Goal: Task Accomplishment & Management: Use online tool/utility

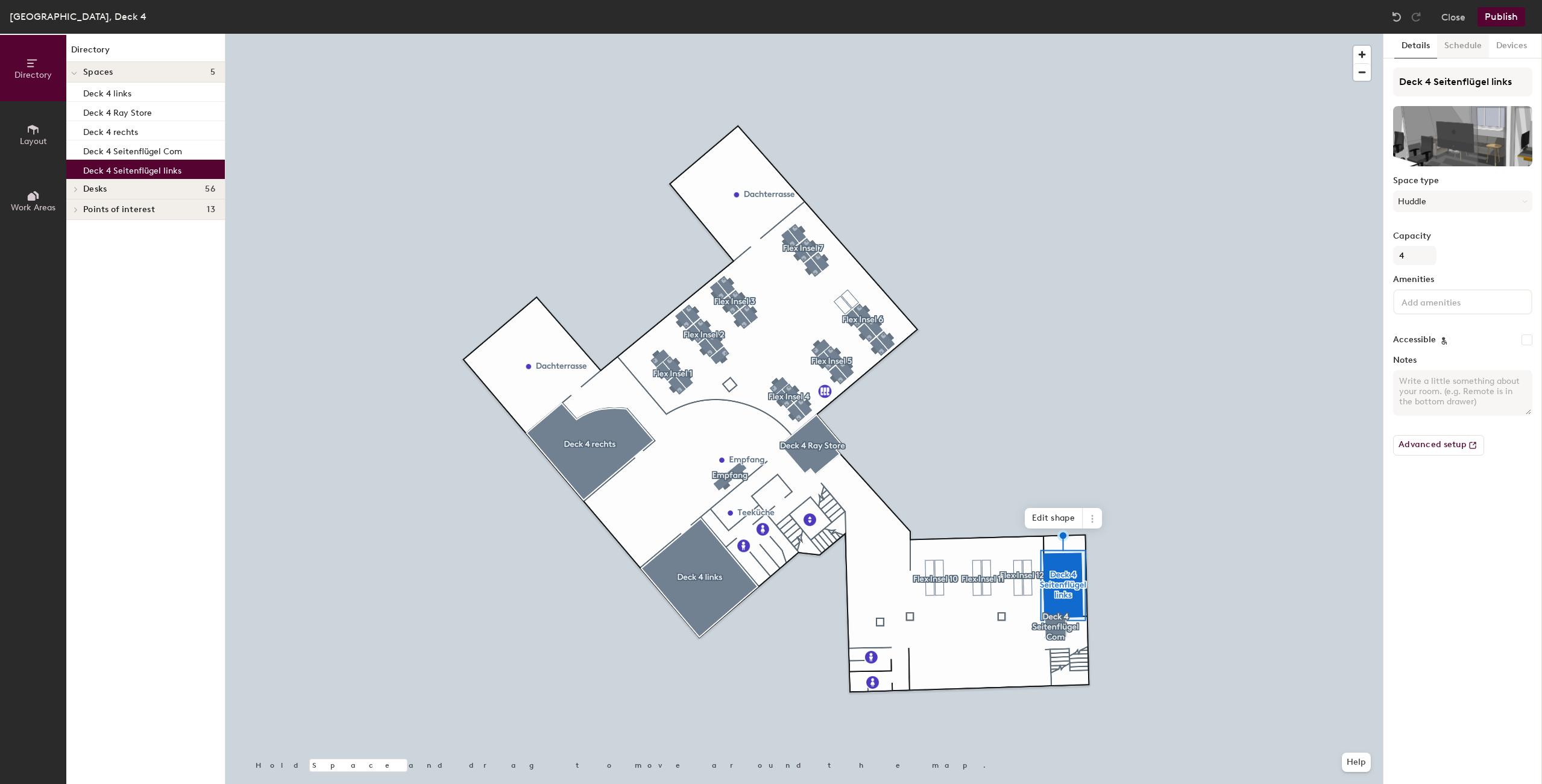
click at [1454, 50] on button "Schedule" at bounding box center [1462, 46] width 52 height 25
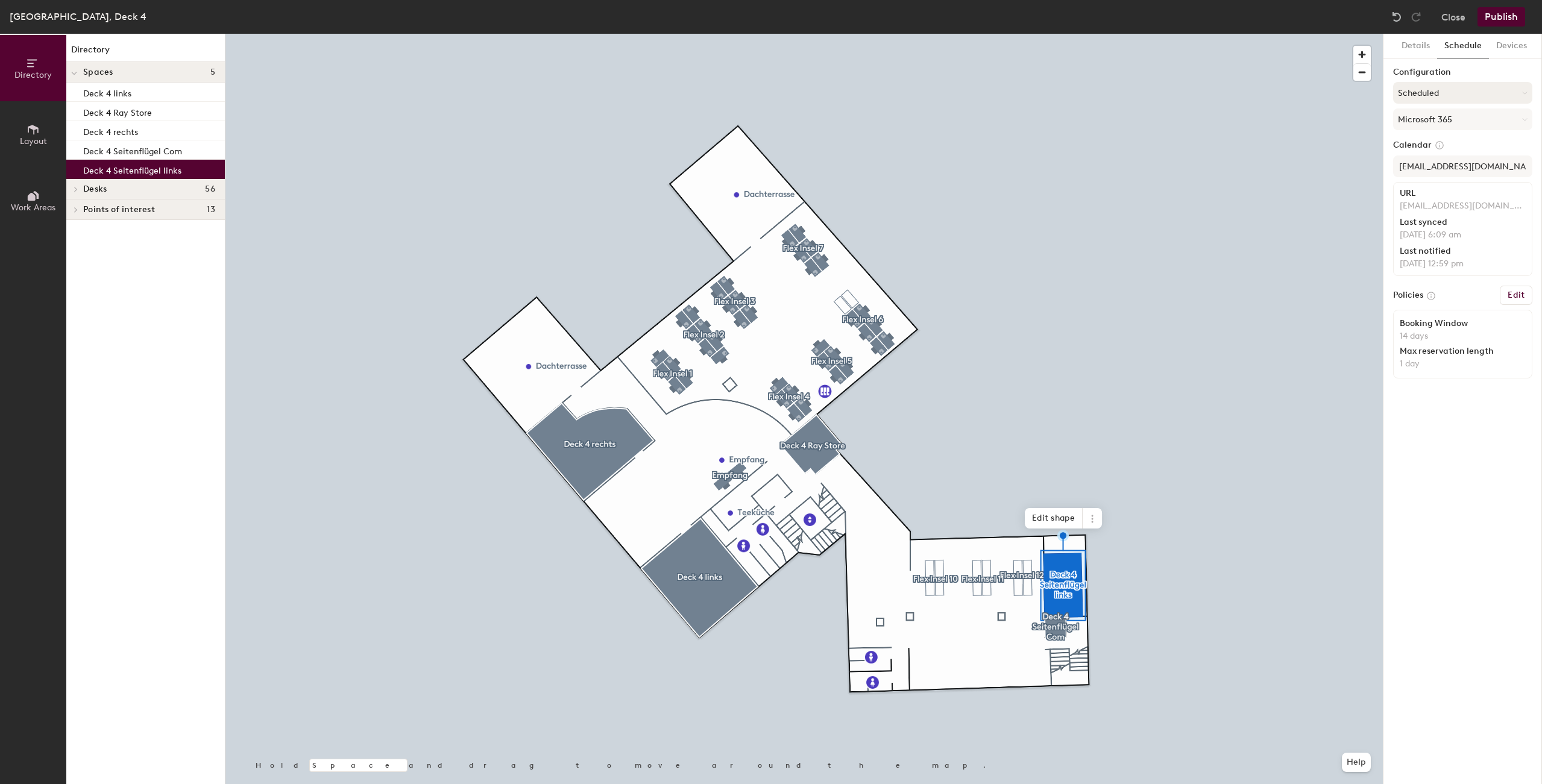
click at [1455, 96] on button "Scheduled" at bounding box center [1462, 93] width 139 height 22
click at [1453, 114] on button "Microsoft 365" at bounding box center [1462, 120] width 139 height 22
click at [1508, 39] on button "Devices" at bounding box center [1512, 46] width 45 height 25
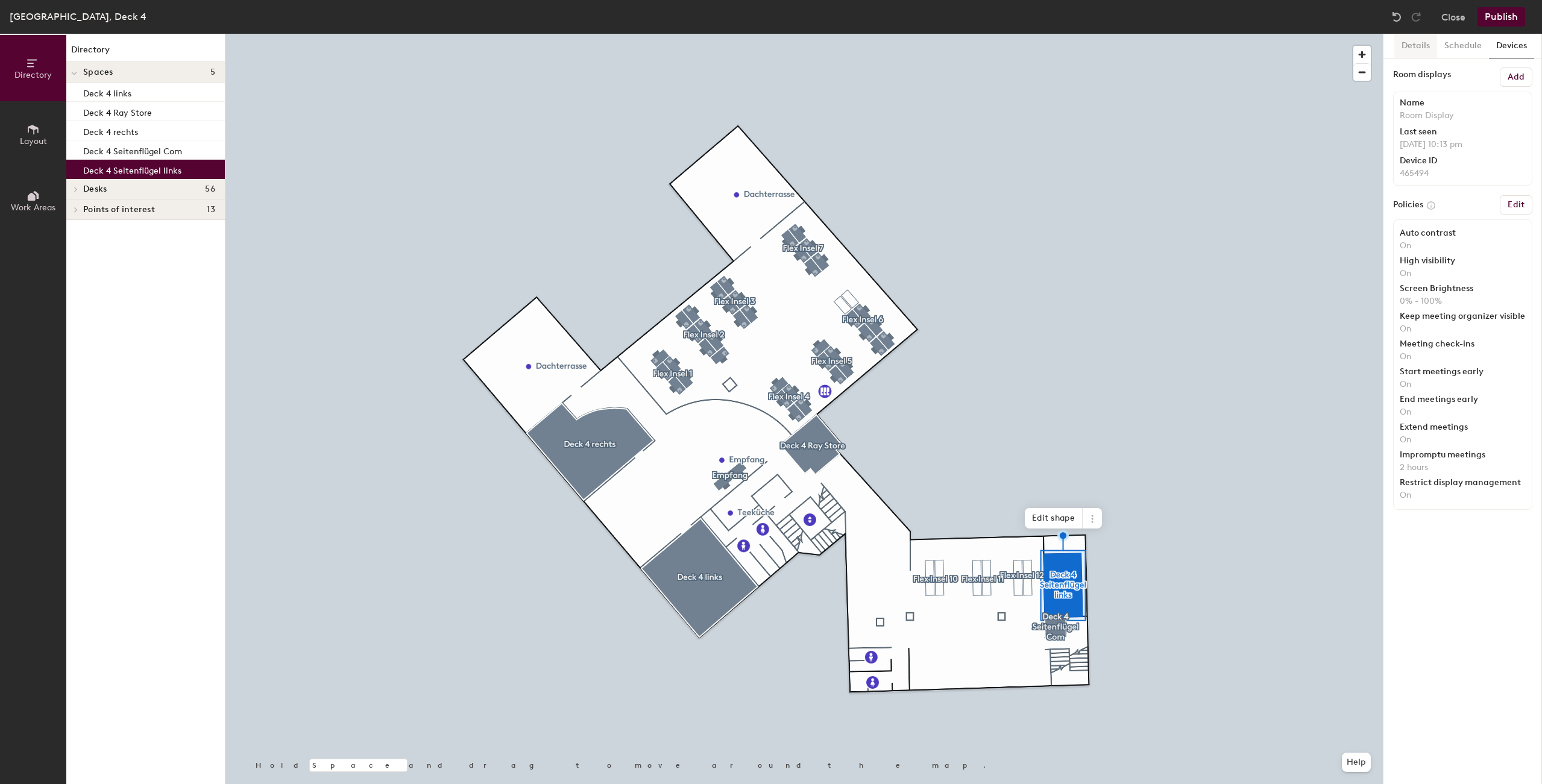
click at [1420, 46] on button "Details" at bounding box center [1415, 46] width 43 height 25
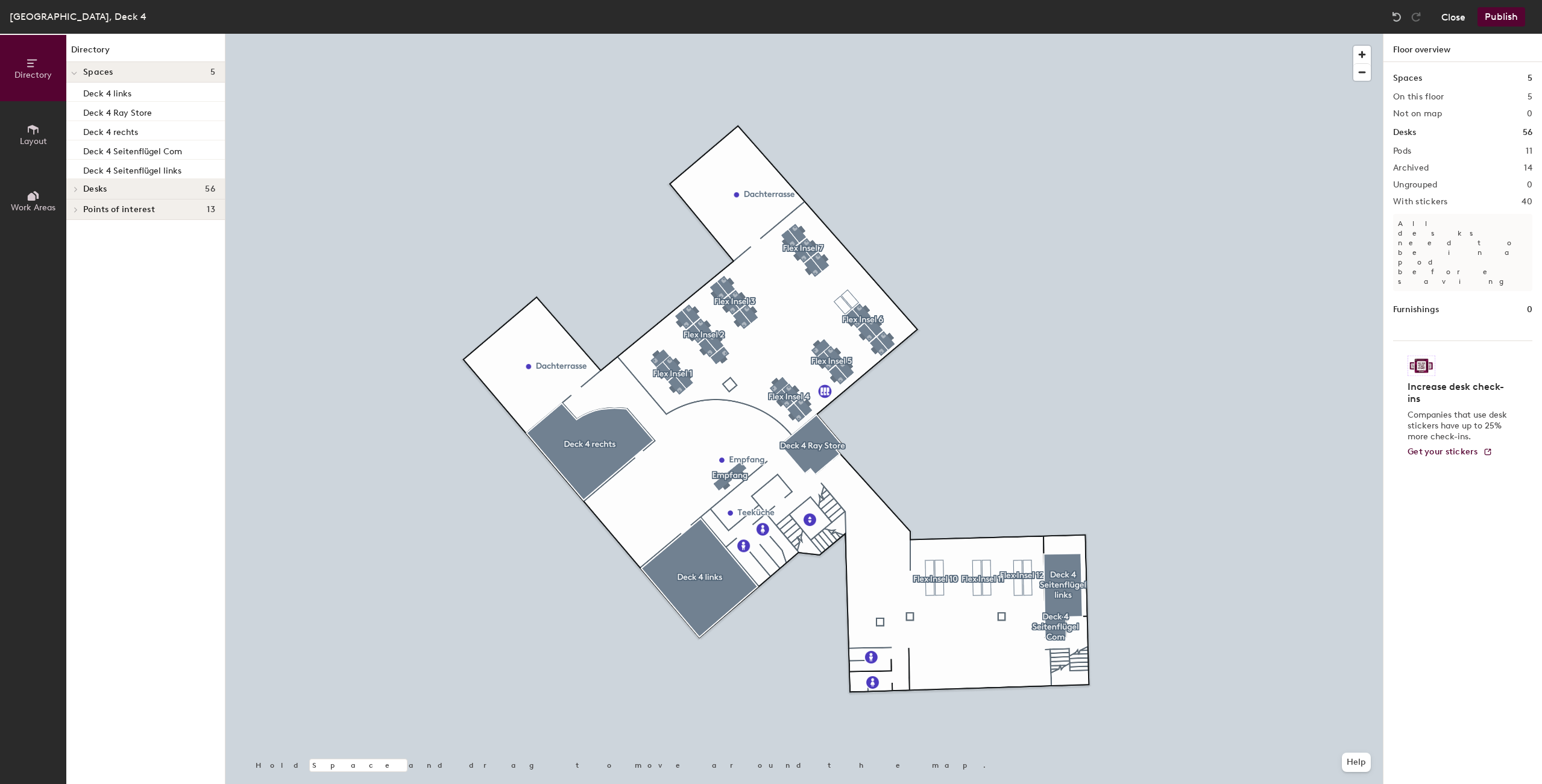
click at [1459, 18] on button "Close" at bounding box center [1453, 17] width 24 height 19
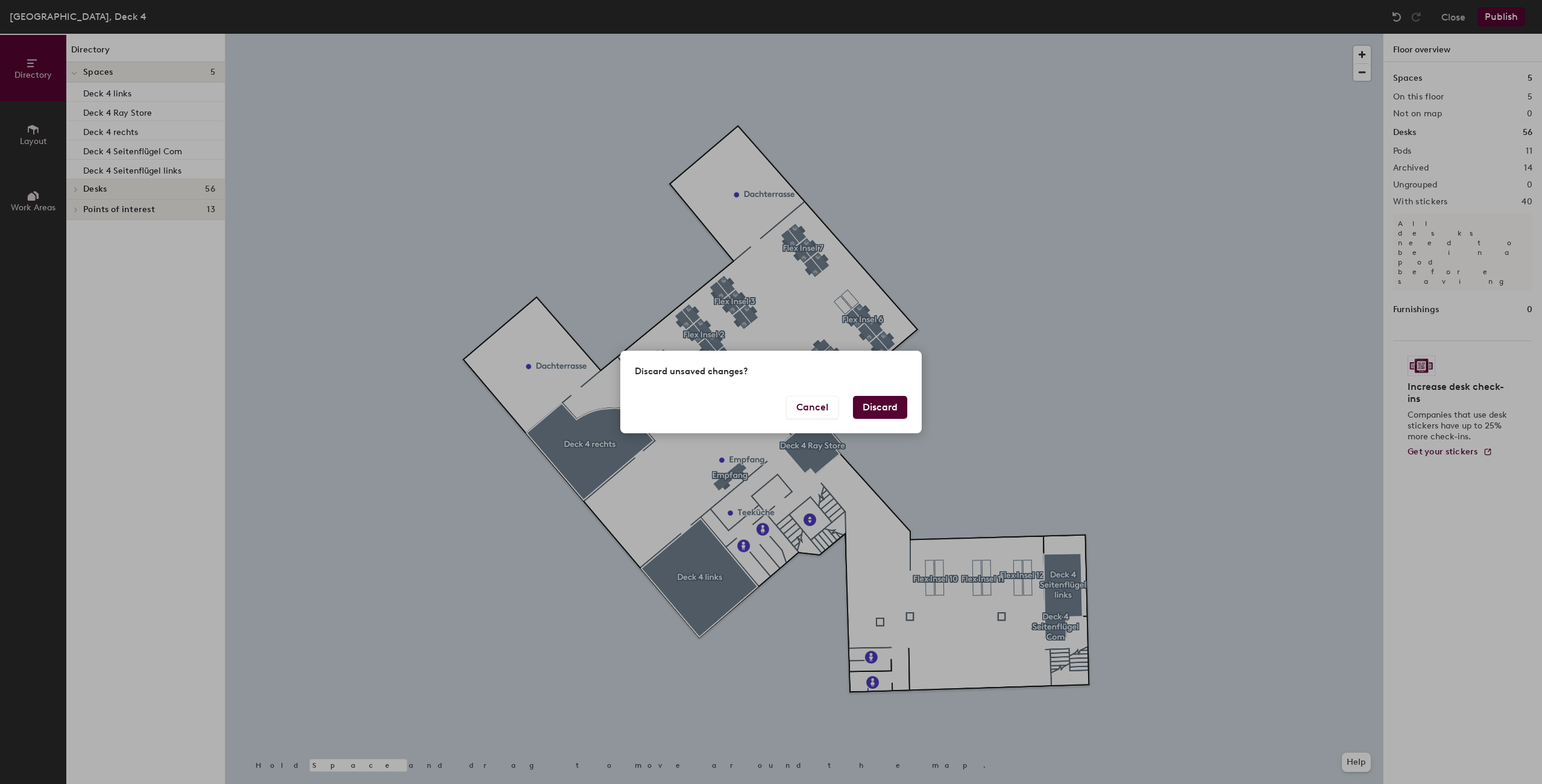
drag, startPoint x: 865, startPoint y: 400, endPoint x: 864, endPoint y: 394, distance: 6.1
click at [865, 400] on button "Discard" at bounding box center [879, 406] width 54 height 23
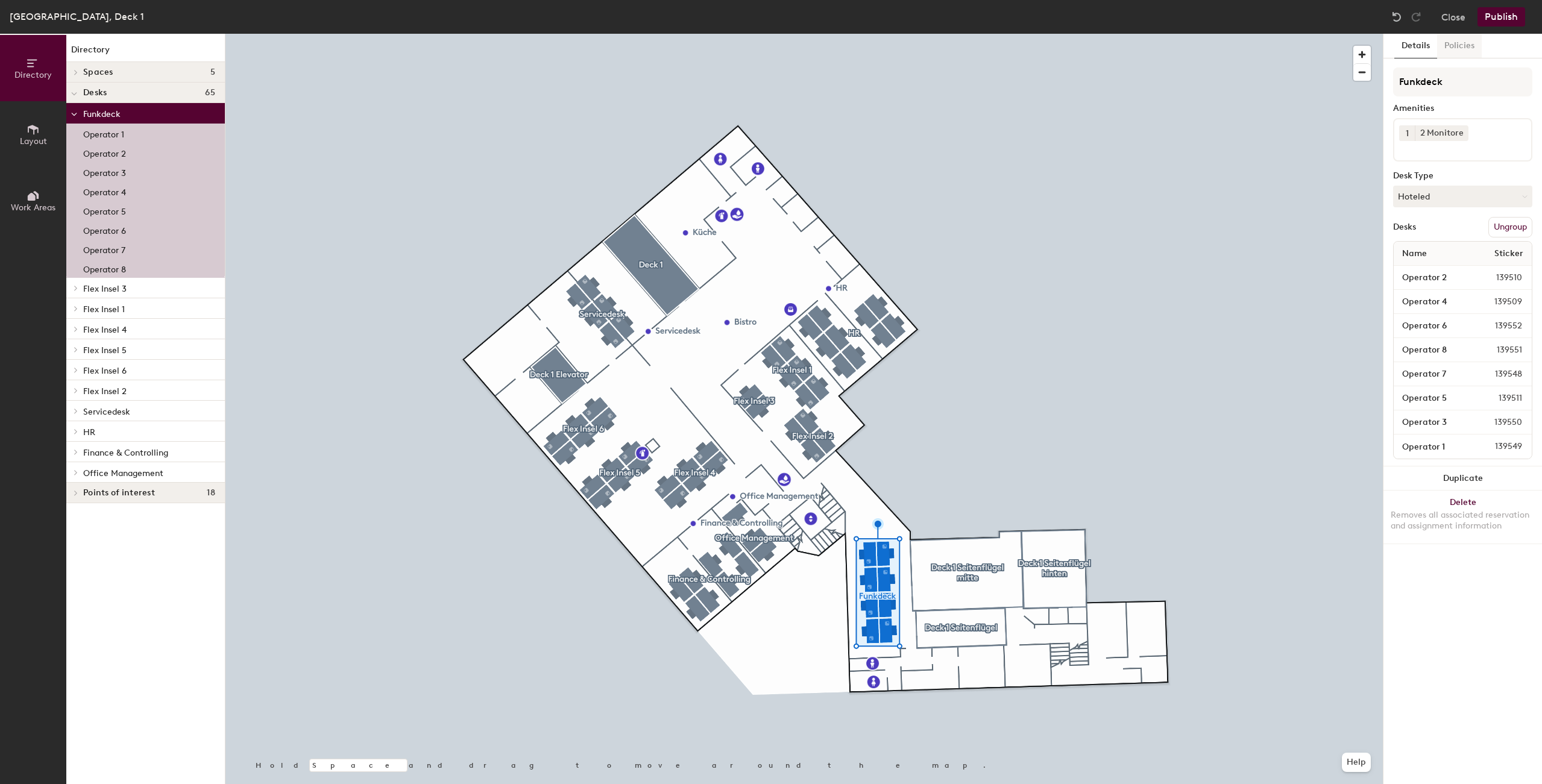
click at [1456, 41] on button "Policies" at bounding box center [1459, 46] width 45 height 25
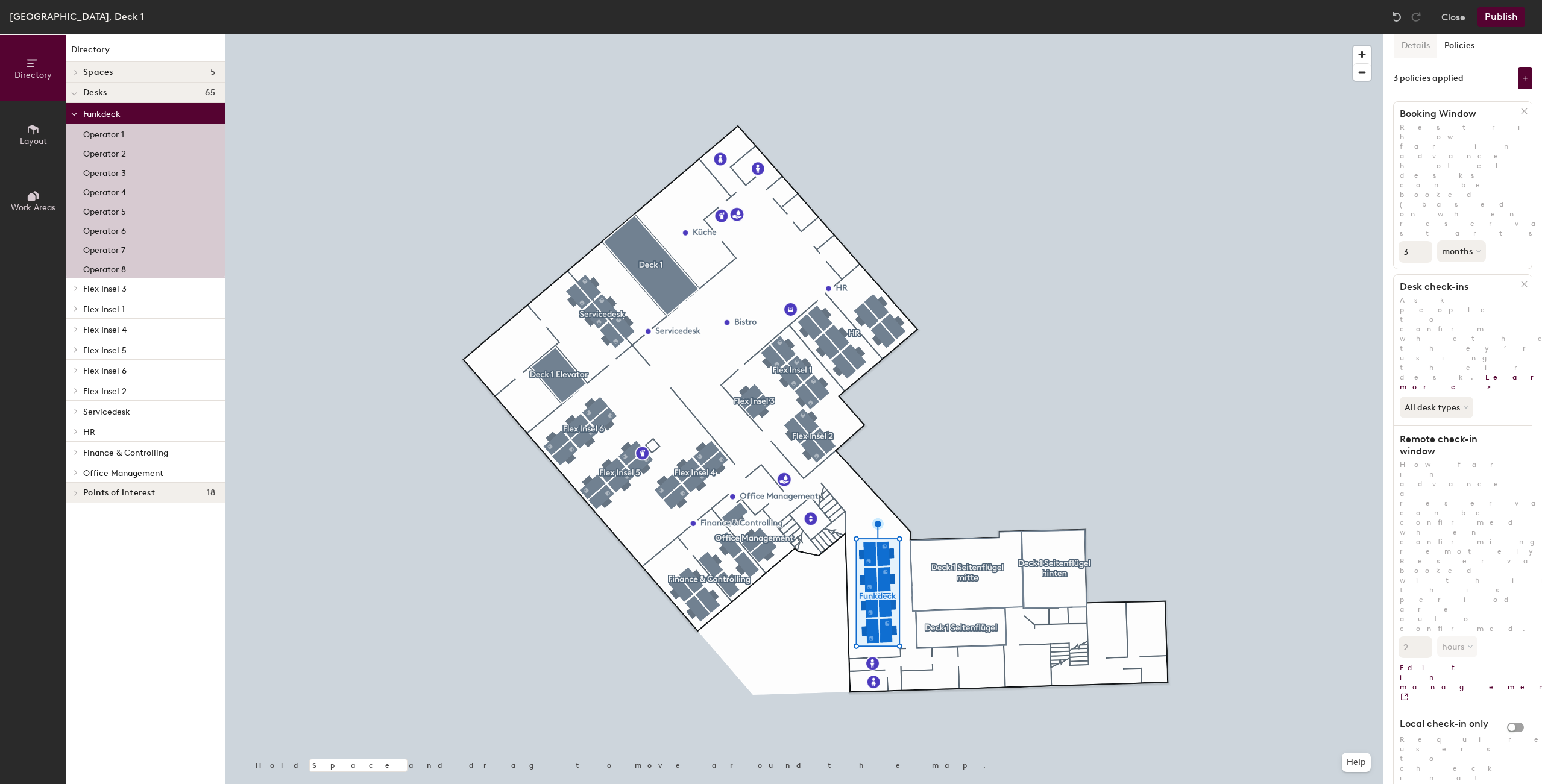
click at [1412, 45] on button "Details" at bounding box center [1415, 46] width 43 height 25
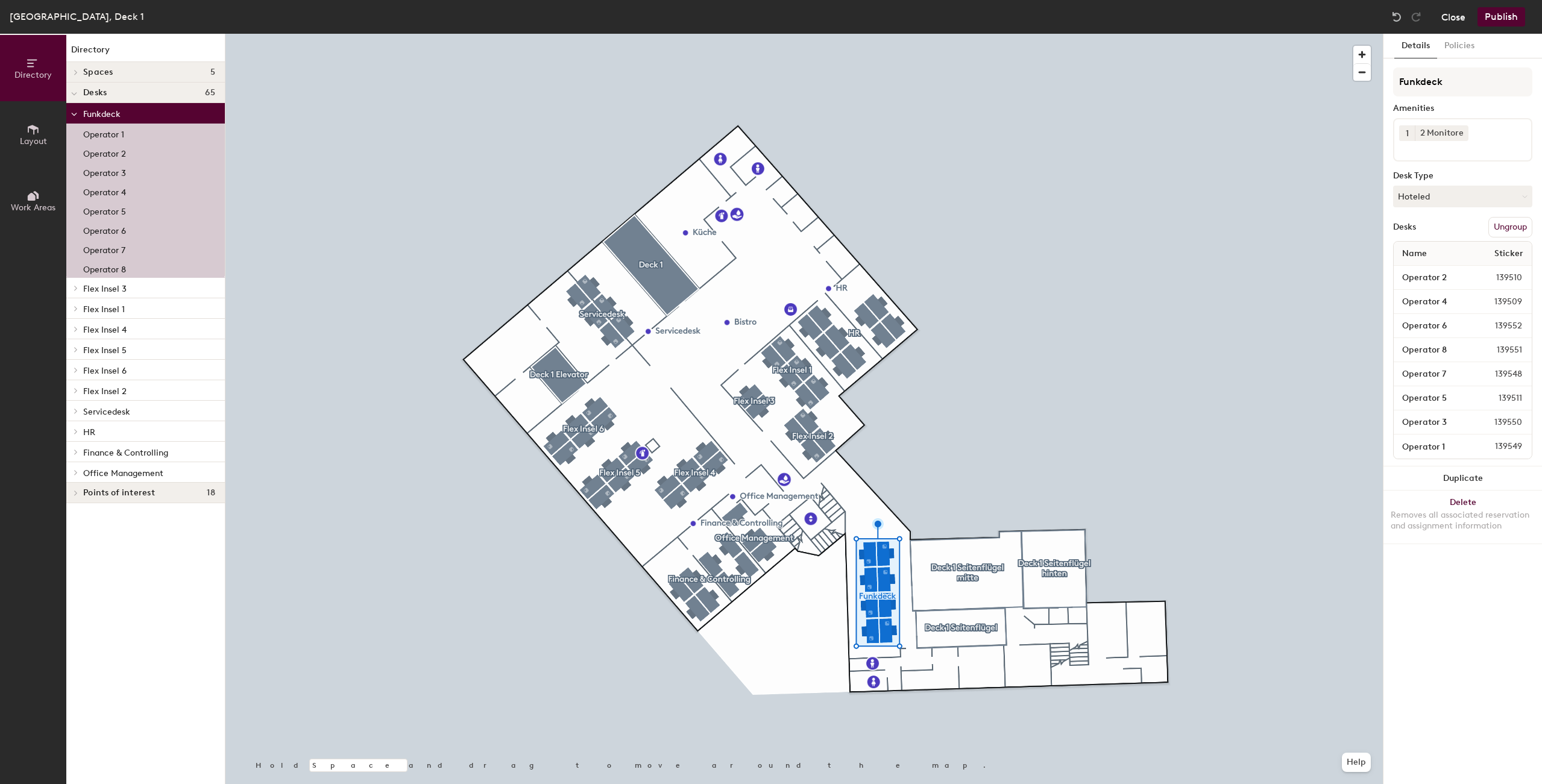
click at [1457, 21] on button "Close" at bounding box center [1453, 17] width 24 height 19
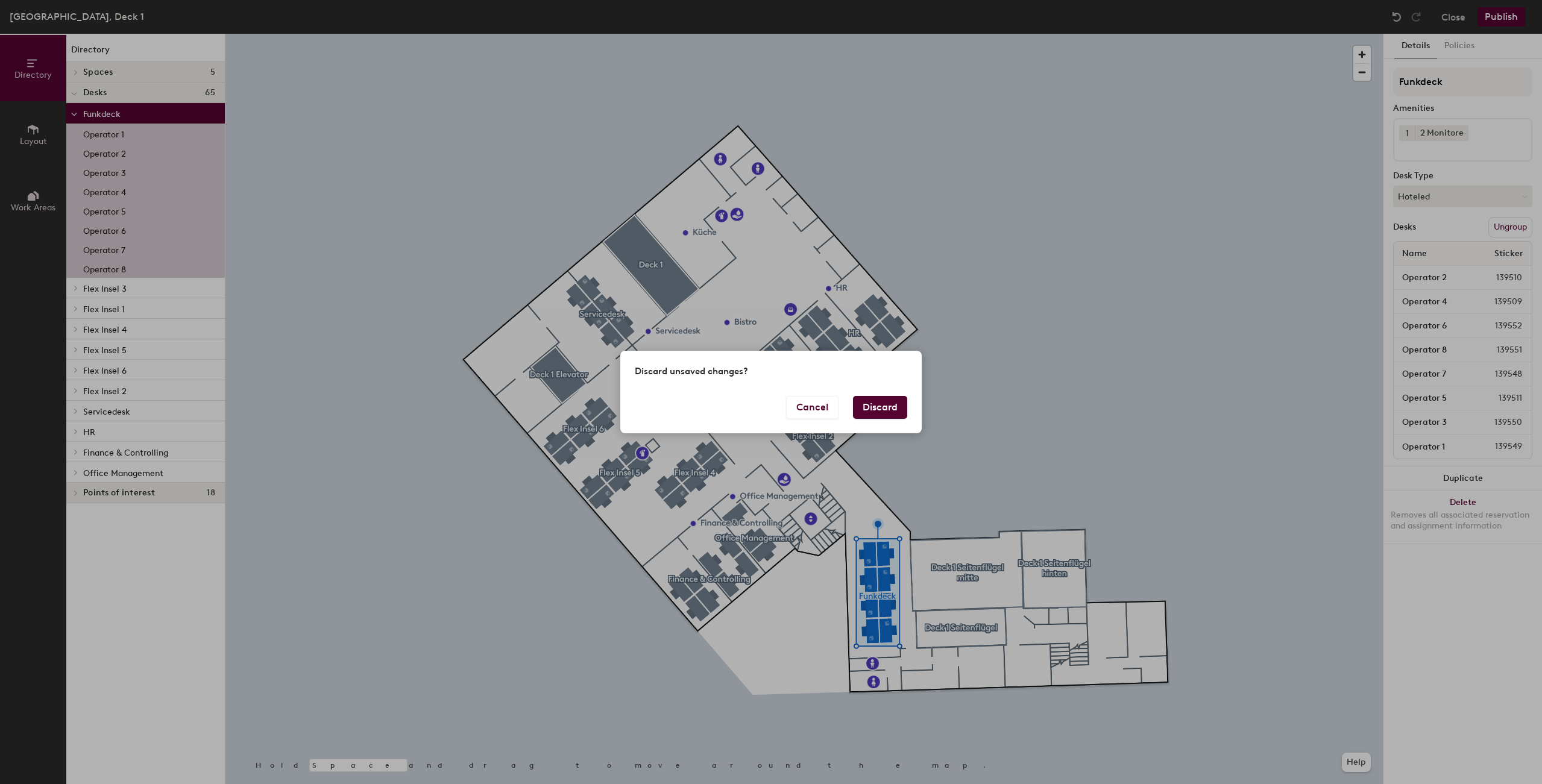
click at [875, 404] on button "Discard" at bounding box center [879, 406] width 54 height 23
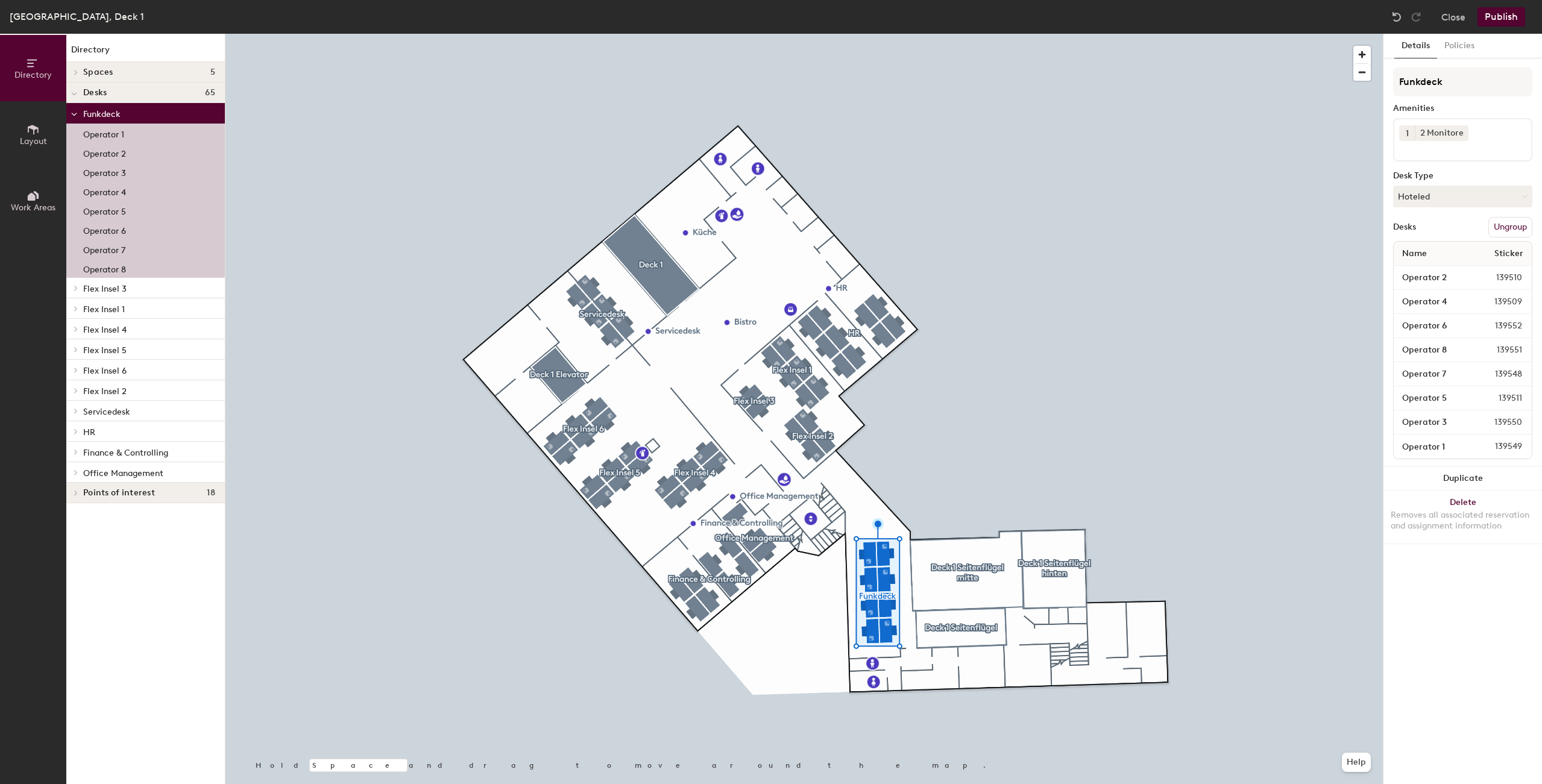
click at [45, 133] on button "Layout" at bounding box center [33, 134] width 66 height 66
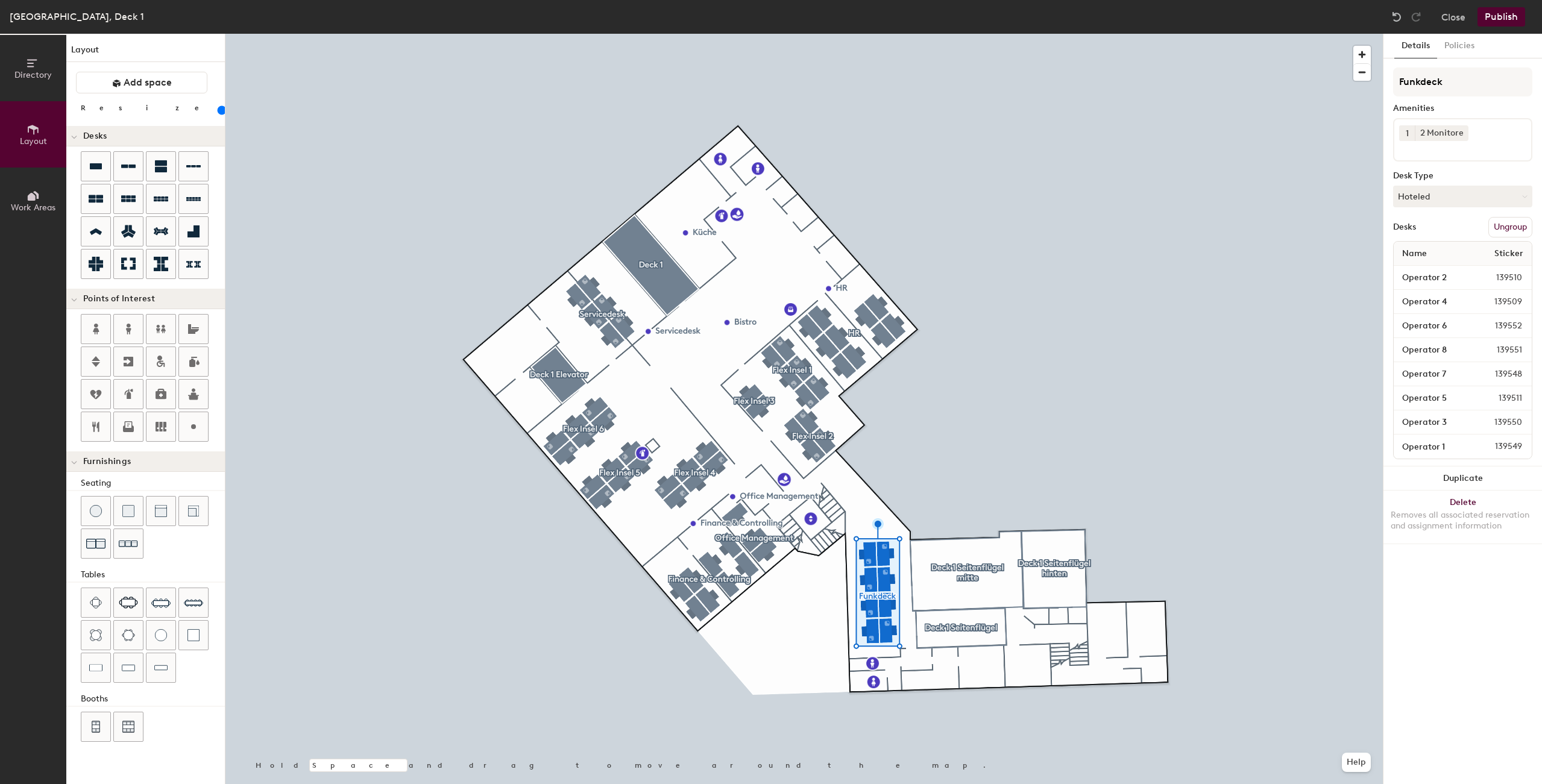
click at [30, 175] on button "Work Areas" at bounding box center [33, 201] width 66 height 66
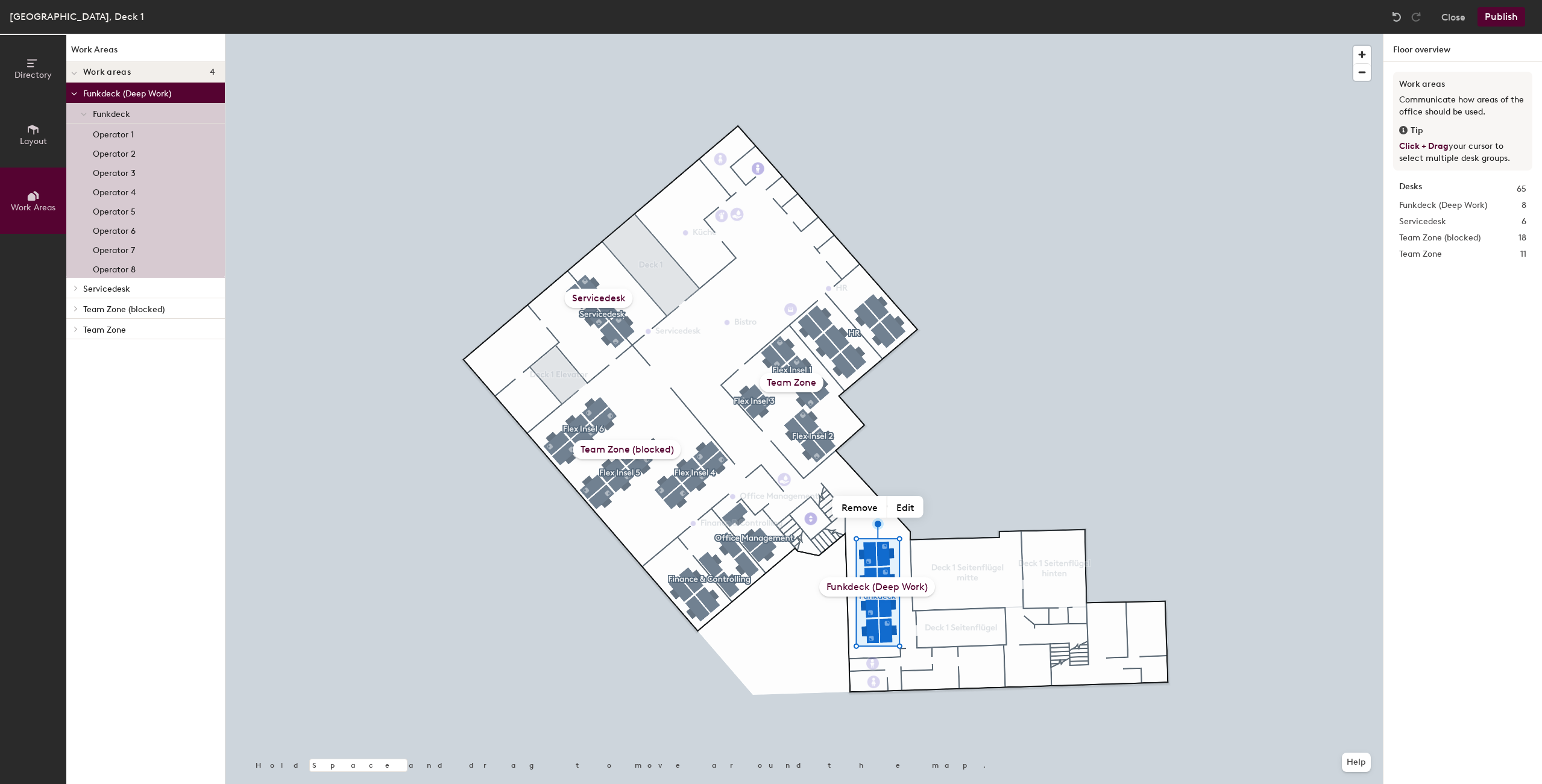
click at [129, 92] on p "Funkdeck (Deep Work)" at bounding box center [149, 93] width 132 height 16
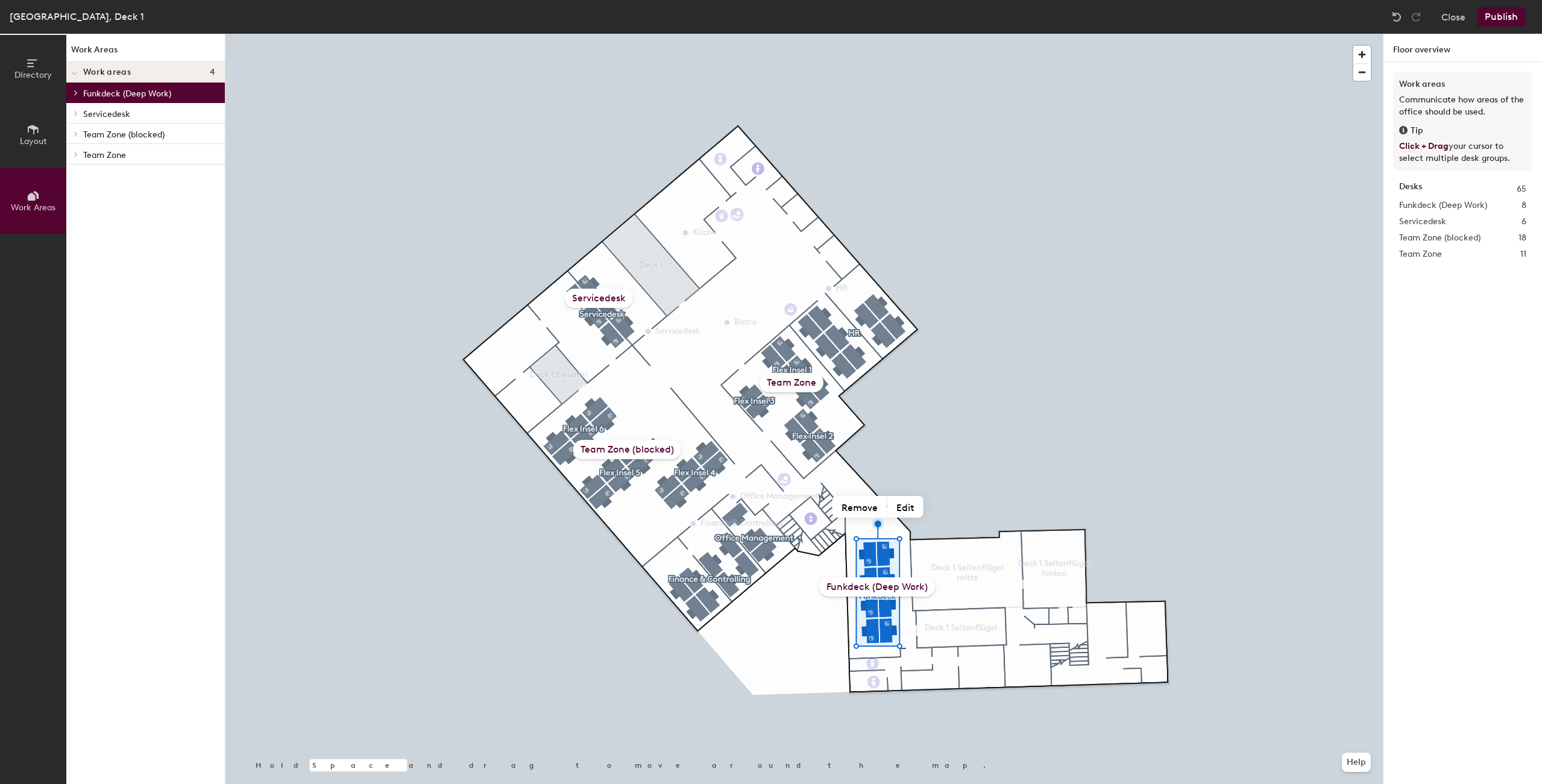
click at [120, 97] on p "Funkdeck (Deep Work)" at bounding box center [149, 93] width 132 height 16
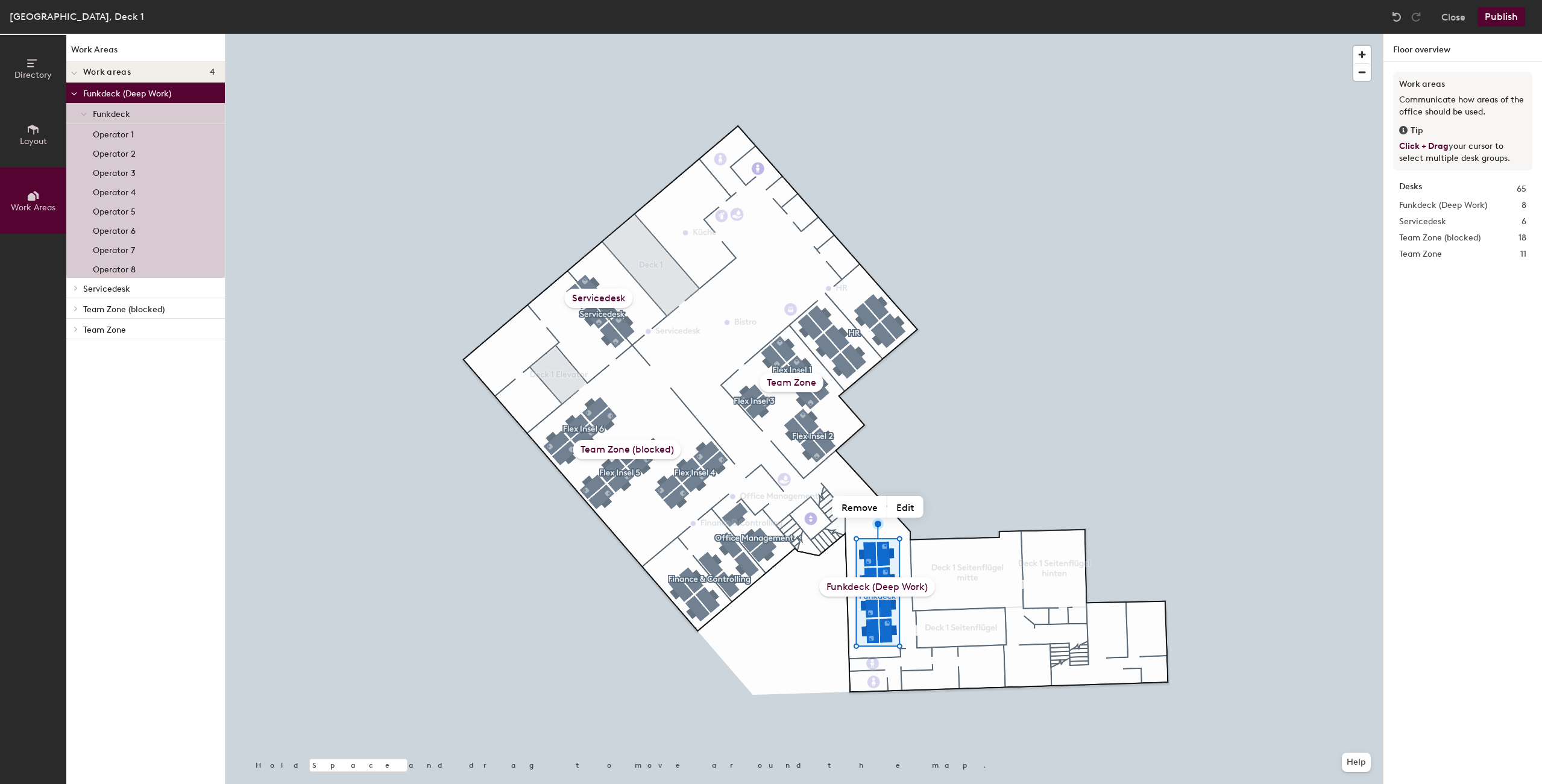
click at [89, 114] on div at bounding box center [83, 113] width 16 height 20
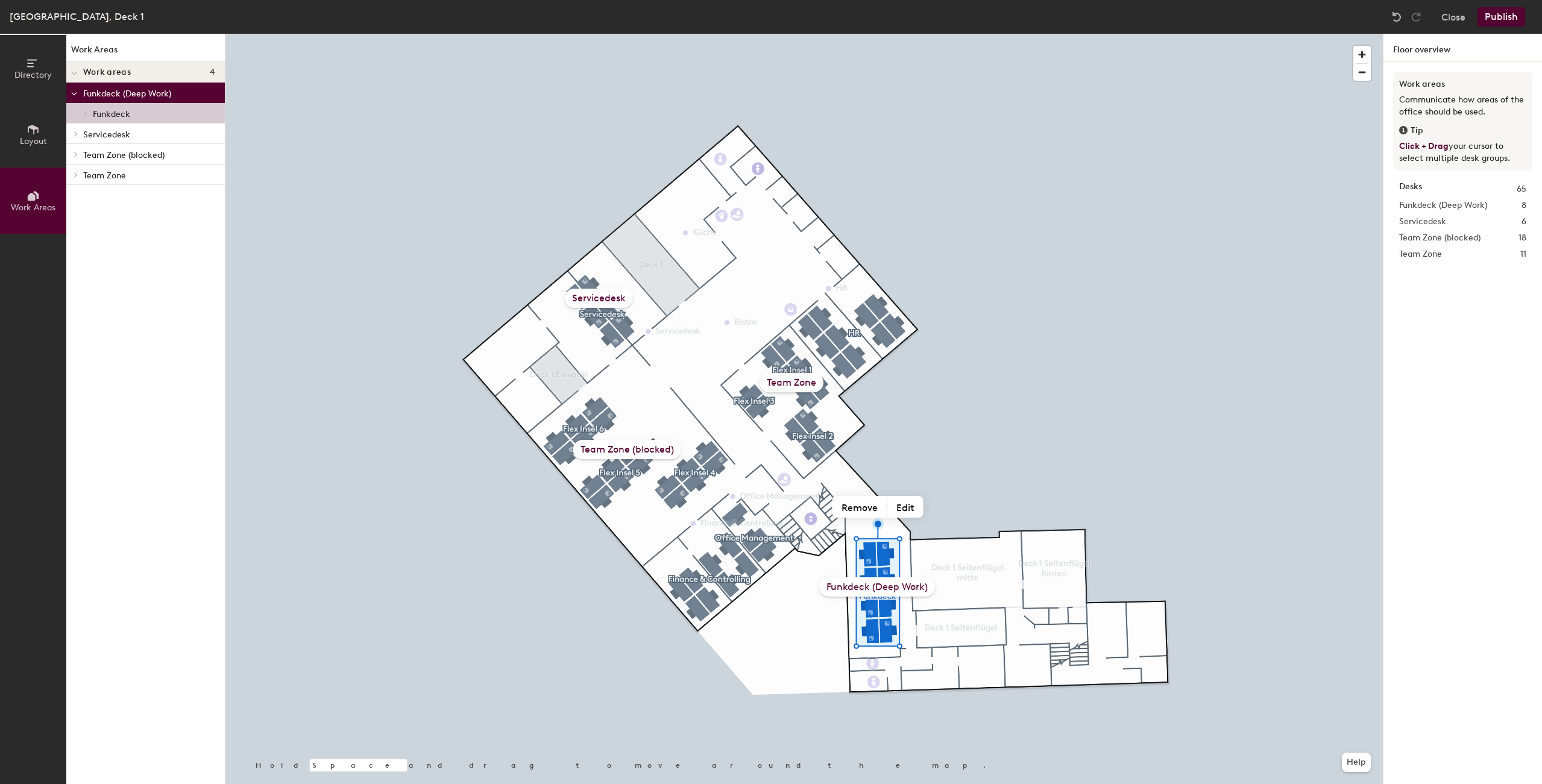
click at [89, 114] on span at bounding box center [85, 113] width 10 height 6
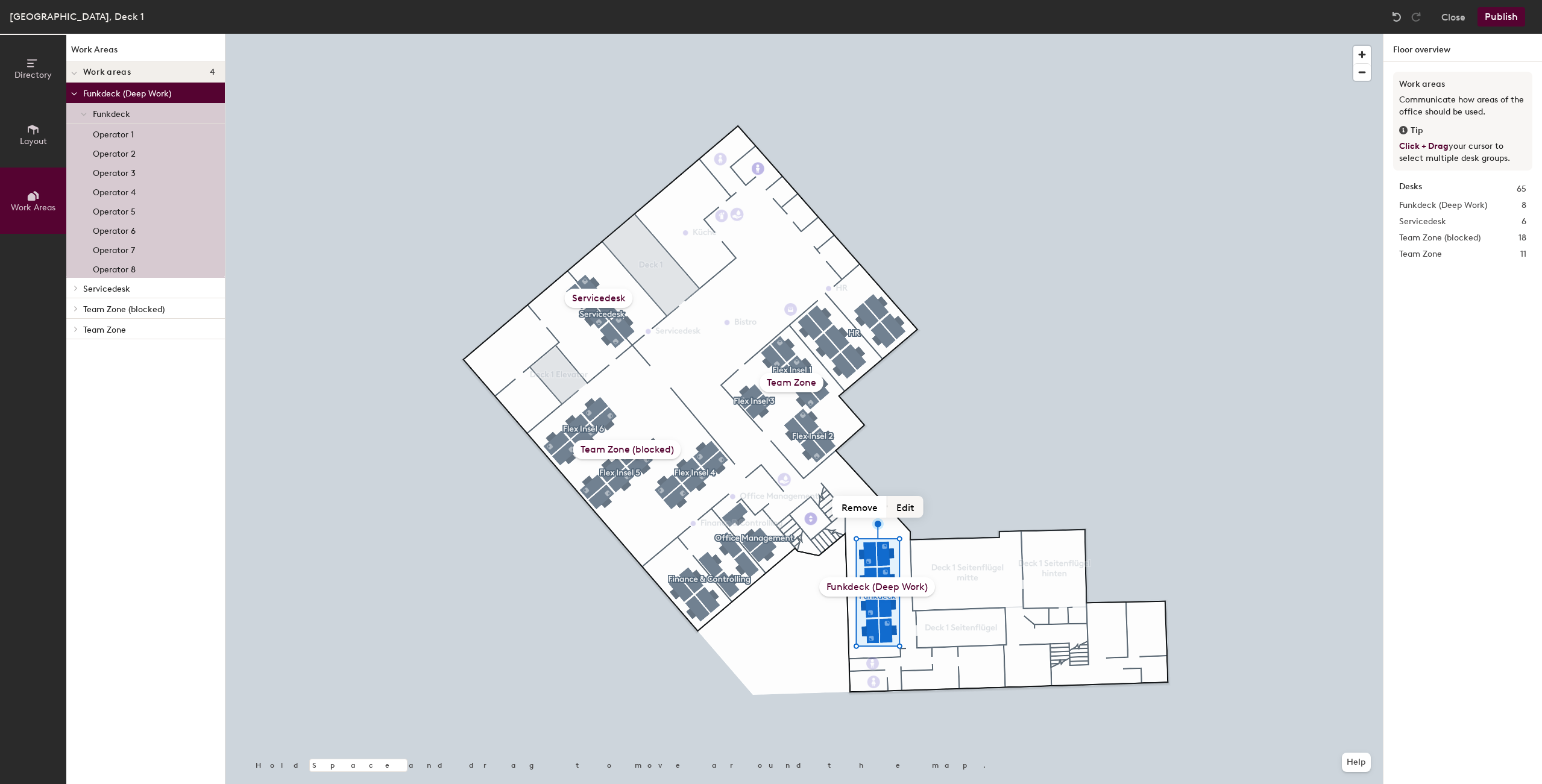
click at [917, 512] on button "Edit" at bounding box center [905, 507] width 36 height 22
click at [1447, 18] on button "Close" at bounding box center [1453, 17] width 24 height 19
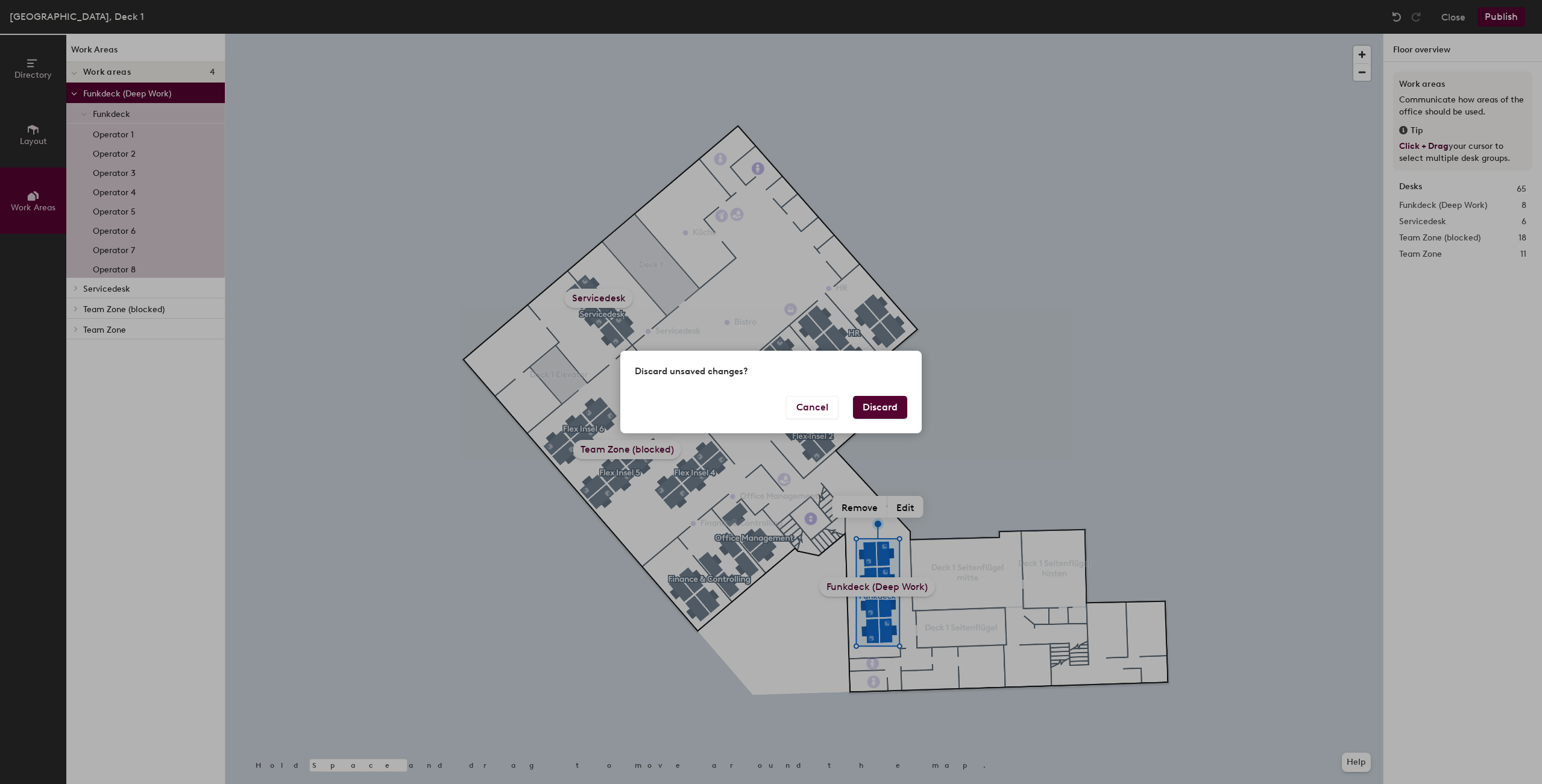
click at [905, 402] on button "Discard" at bounding box center [879, 406] width 54 height 23
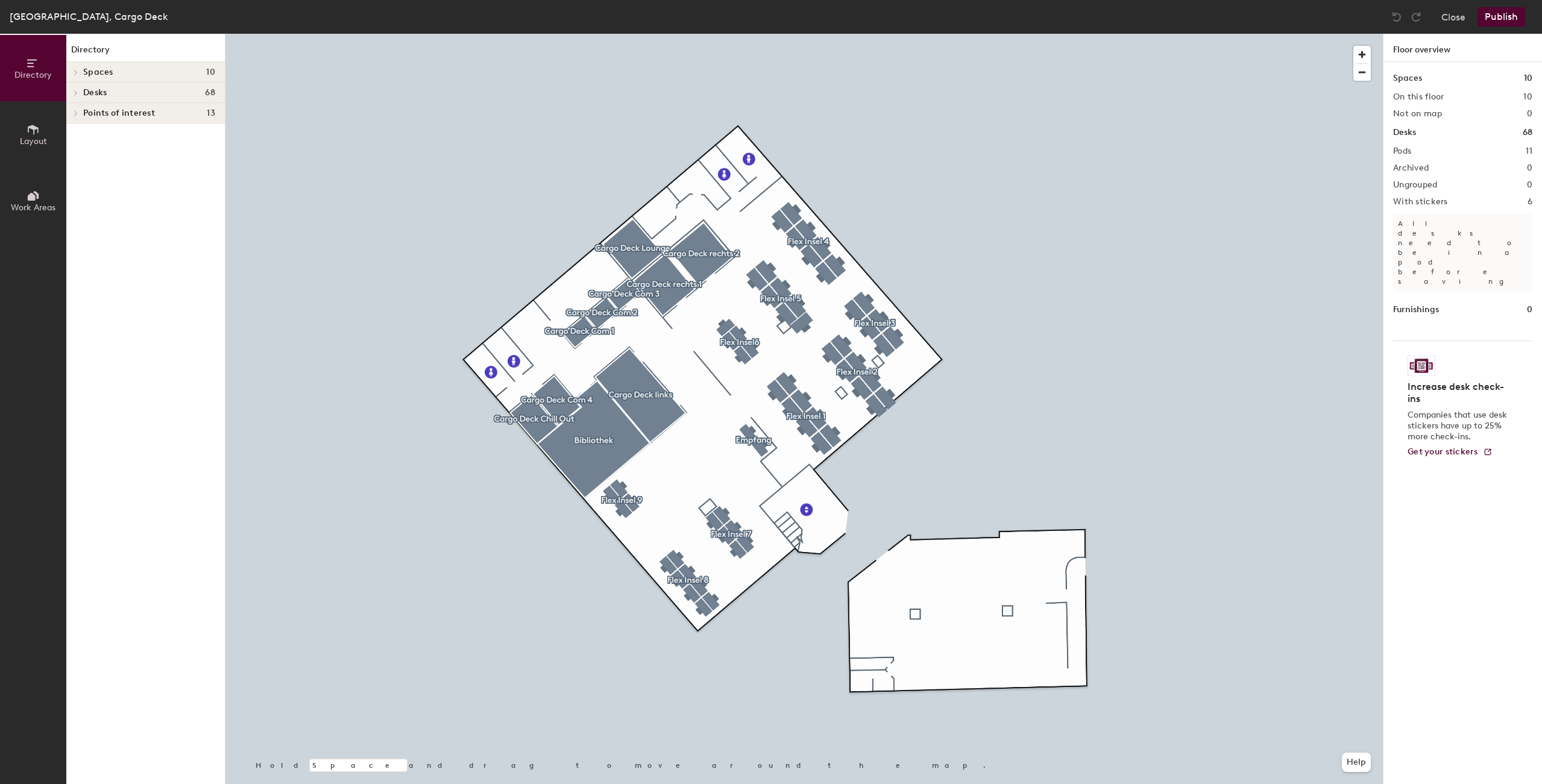
click at [51, 199] on button "Work Areas" at bounding box center [33, 201] width 66 height 66
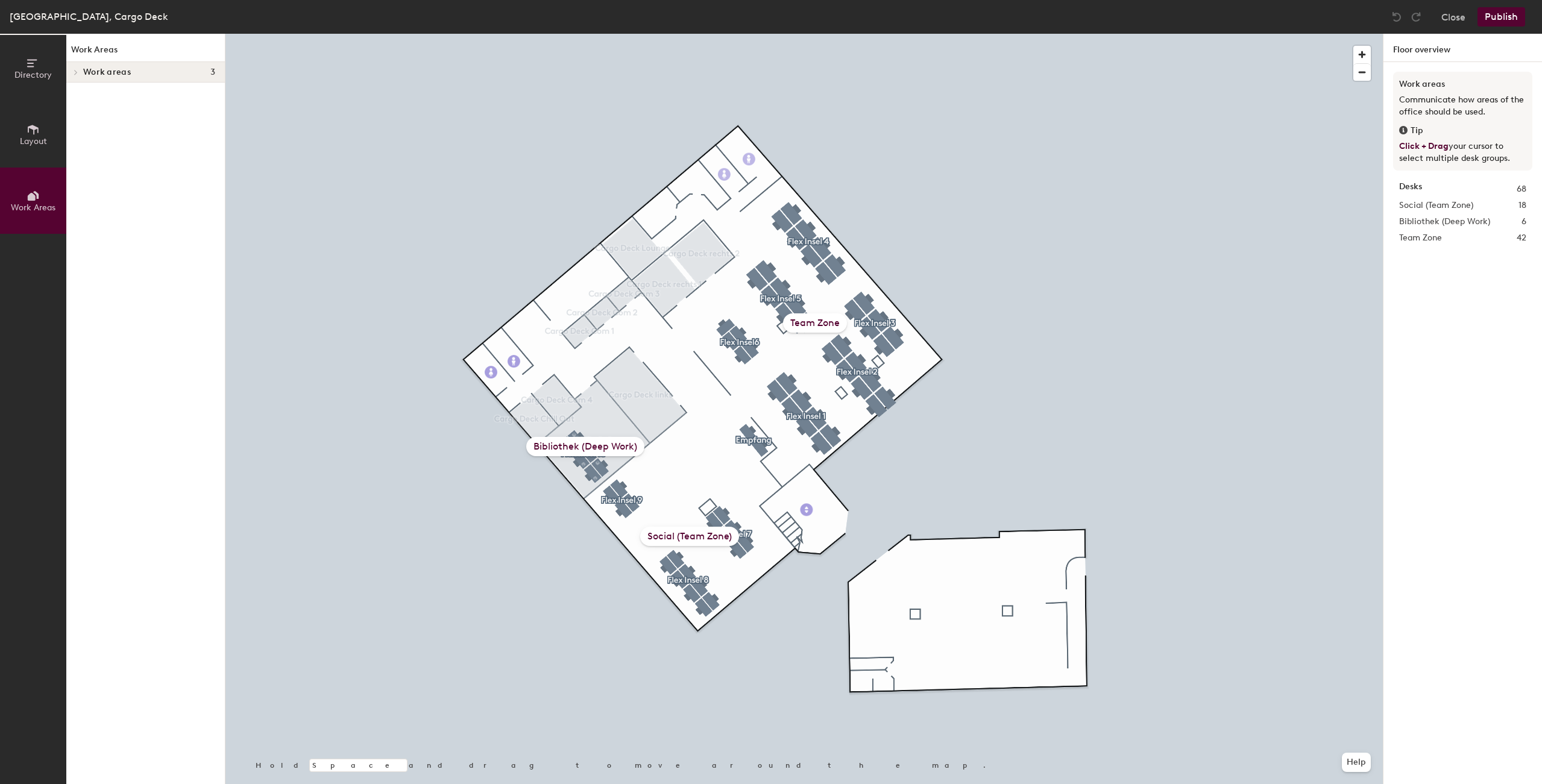
click at [79, 78] on div at bounding box center [74, 72] width 16 height 20
click at [95, 91] on p "Social (Team Zone)" at bounding box center [149, 93] width 132 height 16
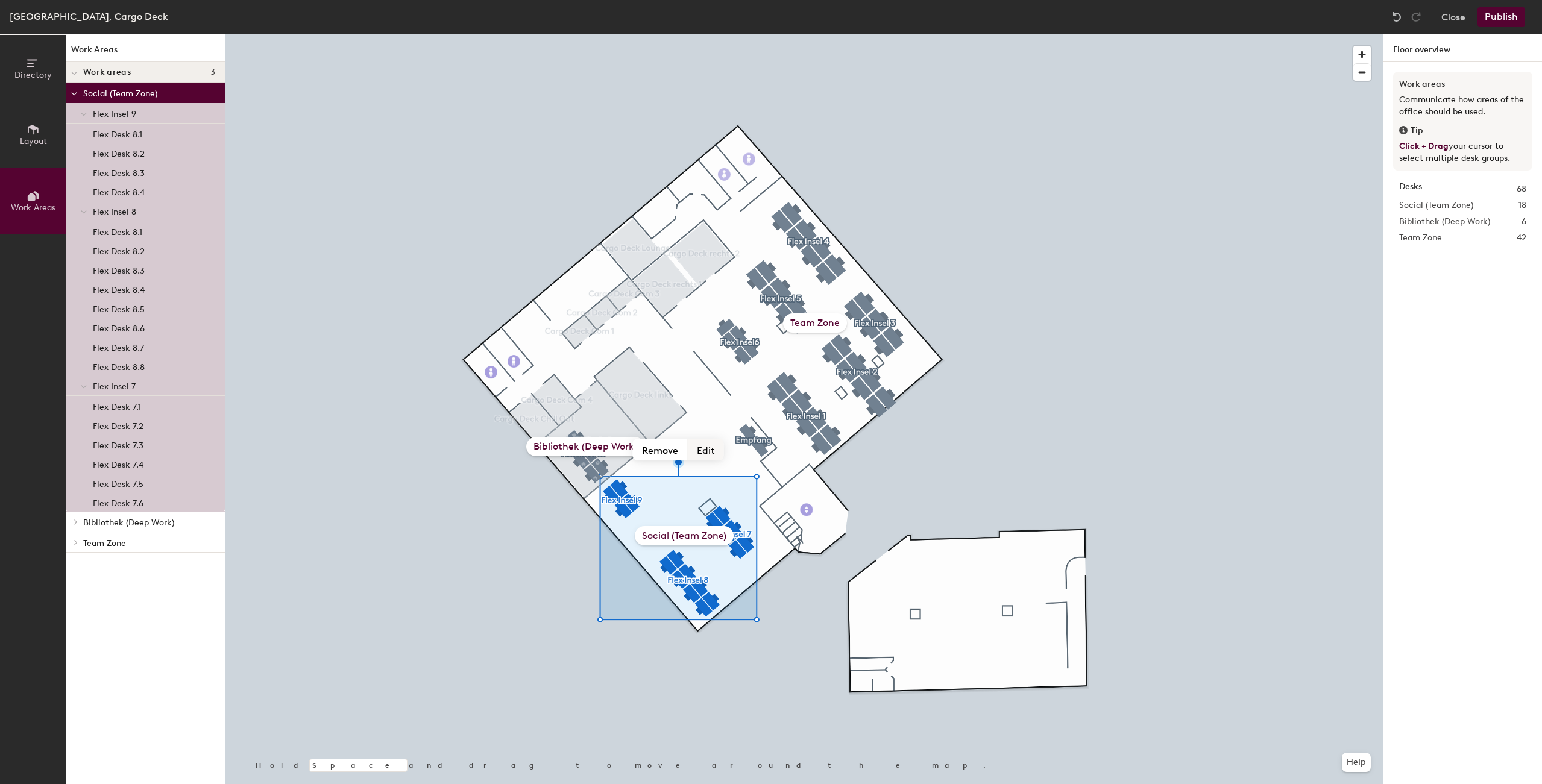
click at [710, 452] on button "Edit" at bounding box center [705, 450] width 36 height 22
click at [674, 534] on input "Social (Team Zone)" at bounding box center [684, 536] width 120 height 19
drag, startPoint x: 675, startPoint y: 536, endPoint x: 587, endPoint y: 536, distance: 88.0
click at [624, 536] on input "Social (Team Zone)" at bounding box center [684, 536] width 120 height 19
click at [718, 535] on input "Team Zone)" at bounding box center [684, 536] width 120 height 19
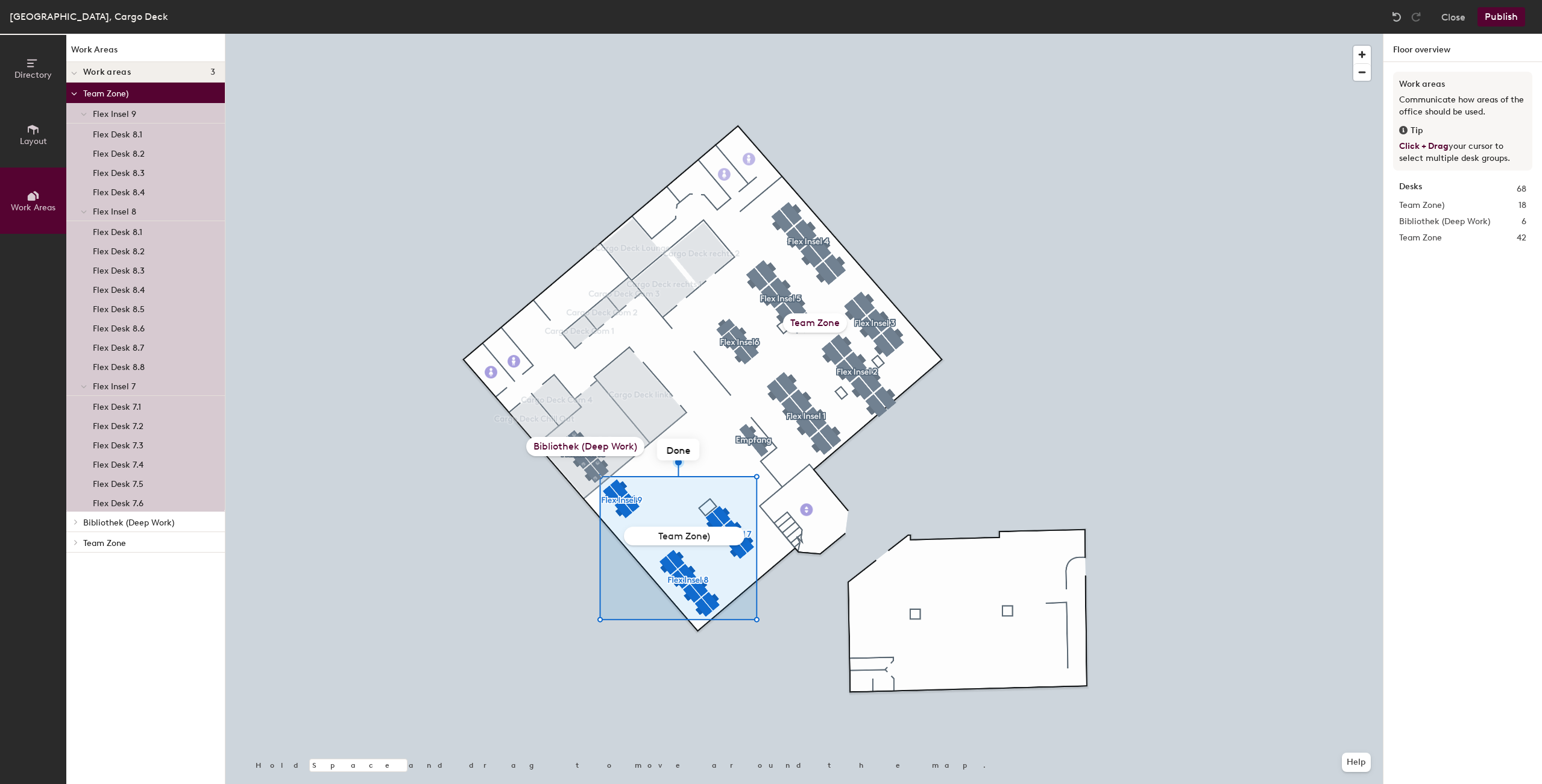
type input "Team Zone"
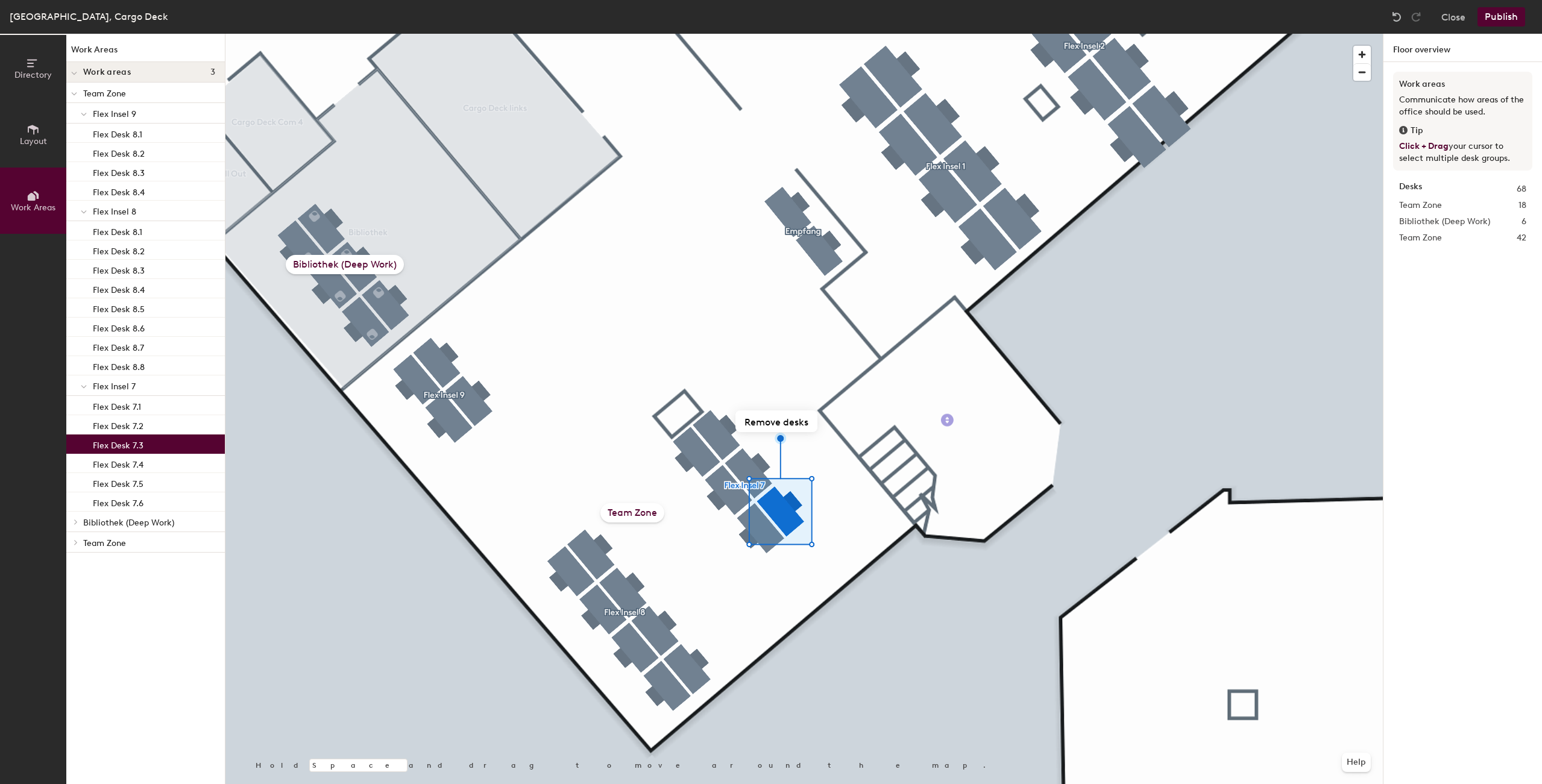
click at [46, 72] on span "Directory" at bounding box center [33, 75] width 37 height 10
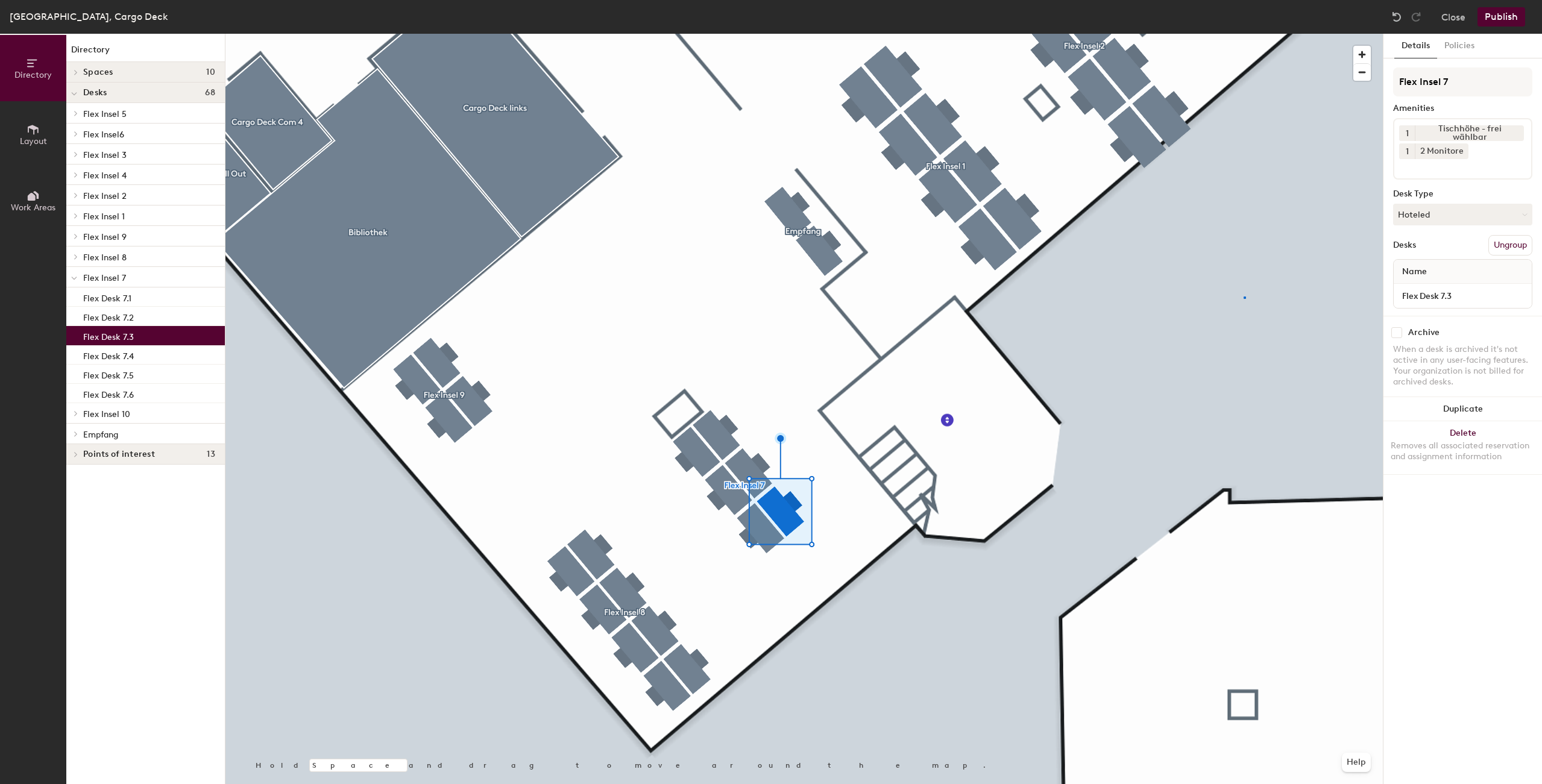
click at [1244, 34] on div at bounding box center [804, 34] width 1157 height 0
click at [1515, 133] on icon at bounding box center [1517, 132] width 5 height 5
click at [1501, 135] on div "1 2 Monitore" at bounding box center [1462, 140] width 139 height 43
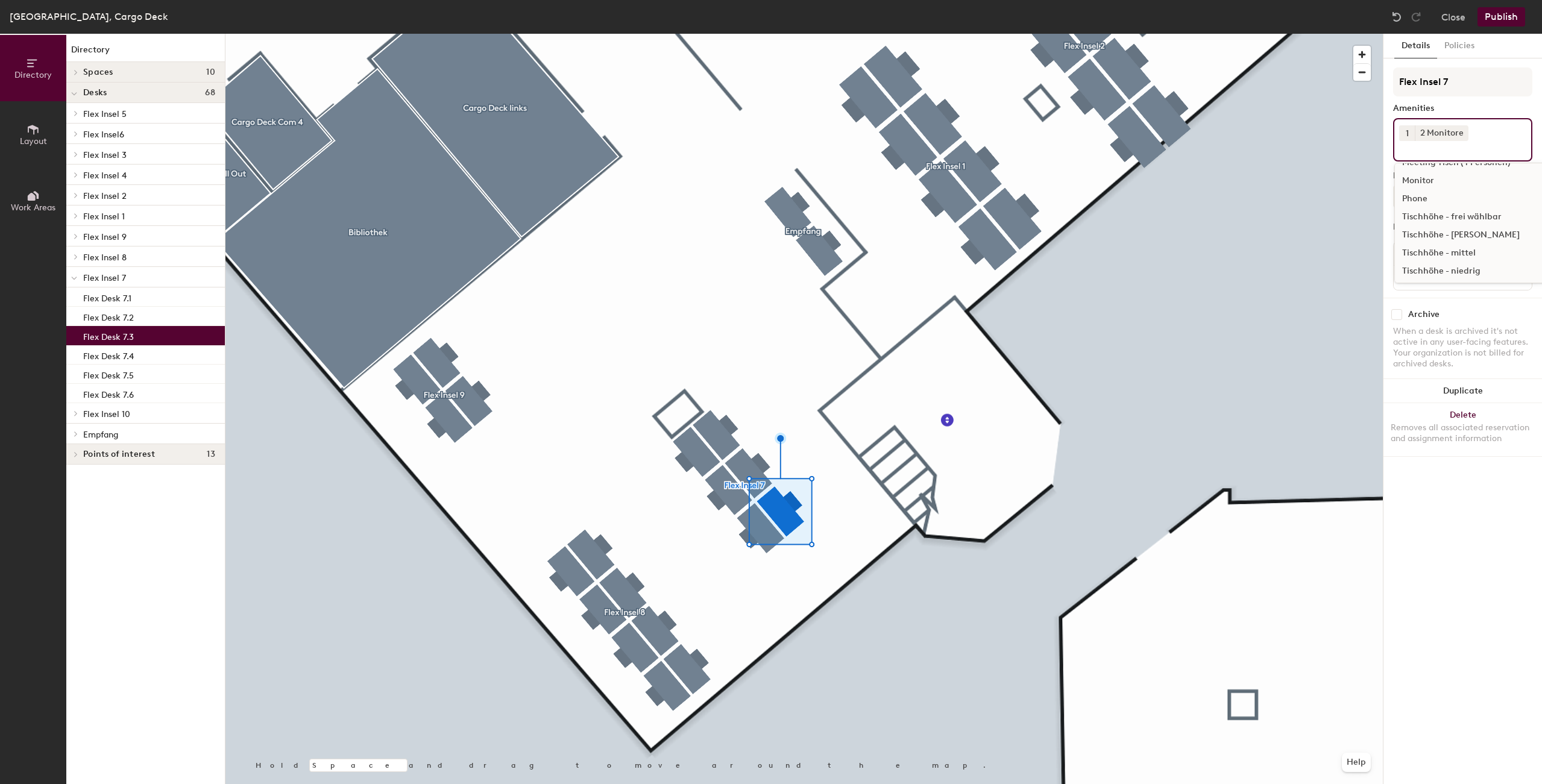
scroll to position [206, 0]
click at [1475, 233] on div "Tischhöhe - mittel" at bounding box center [1470, 232] width 151 height 18
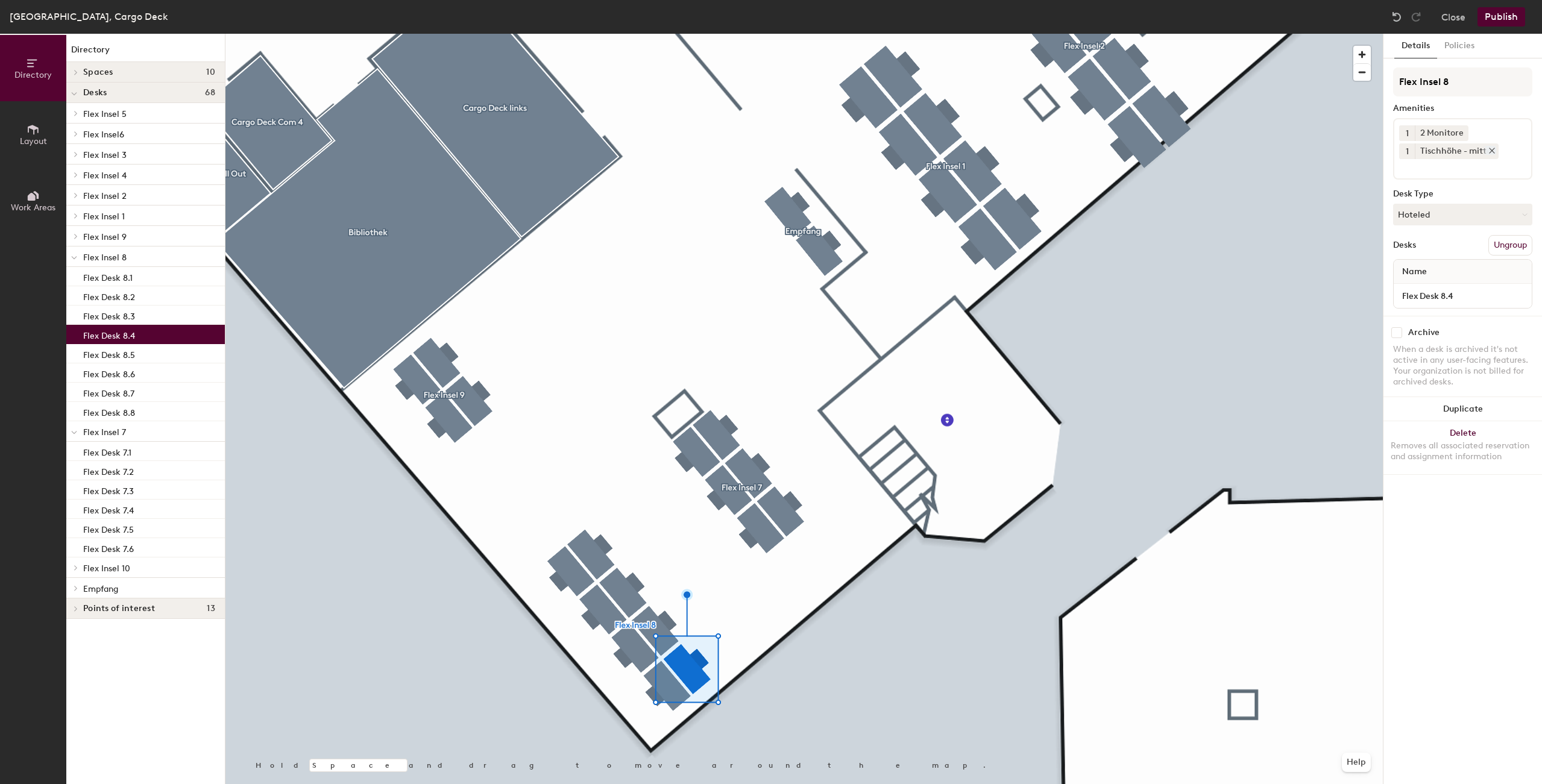
click at [1475, 155] on div "Tischhöhe - mittel" at bounding box center [1457, 151] width 84 height 16
click at [1489, 153] on icon at bounding box center [1492, 151] width 8 height 8
click at [1475, 157] on div "1 2 Monitore" at bounding box center [1462, 140] width 139 height 43
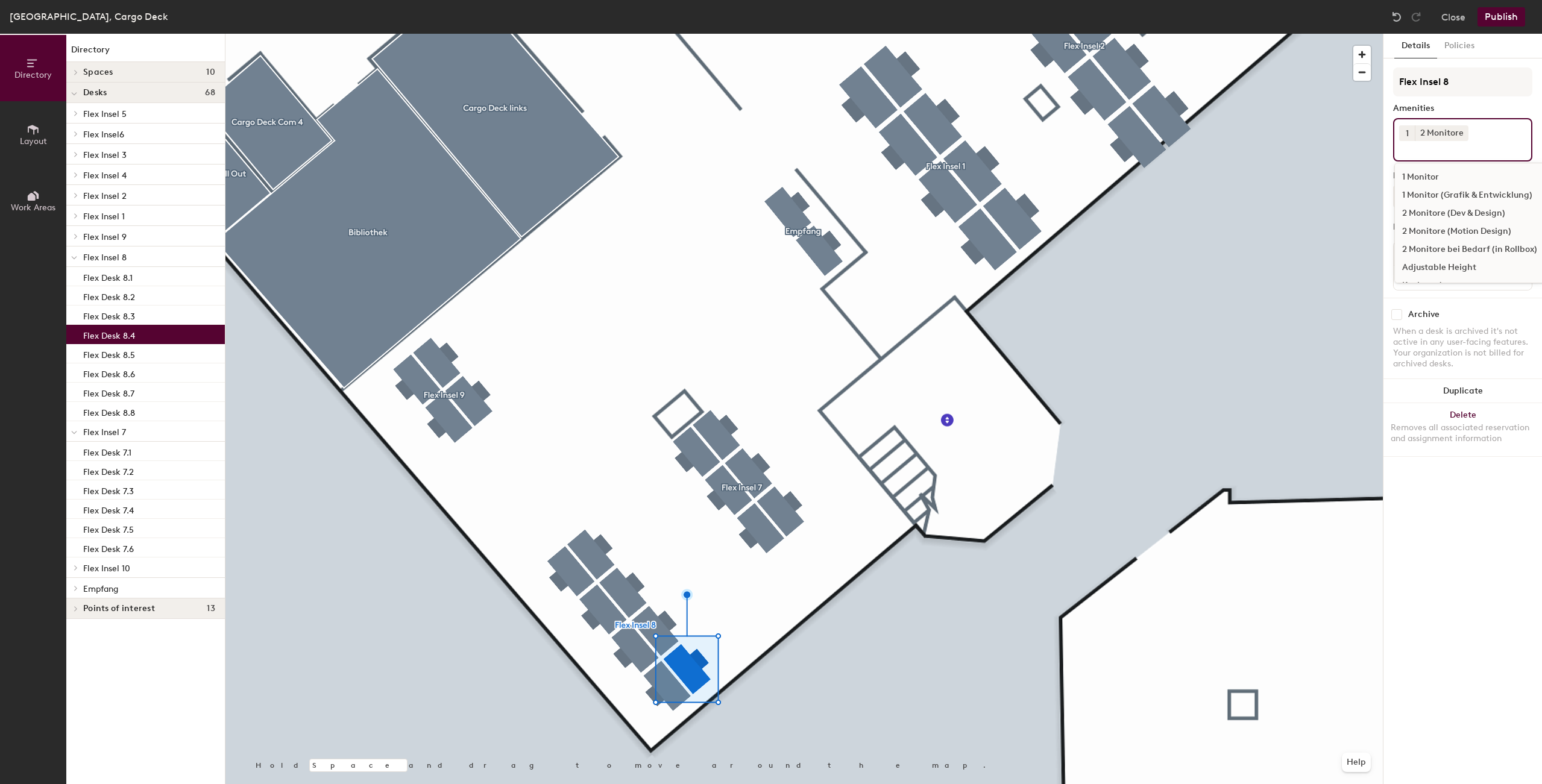
scroll to position [206, 0]
click at [1481, 199] on div "Tischhöhe - frei wählbar" at bounding box center [1470, 196] width 151 height 18
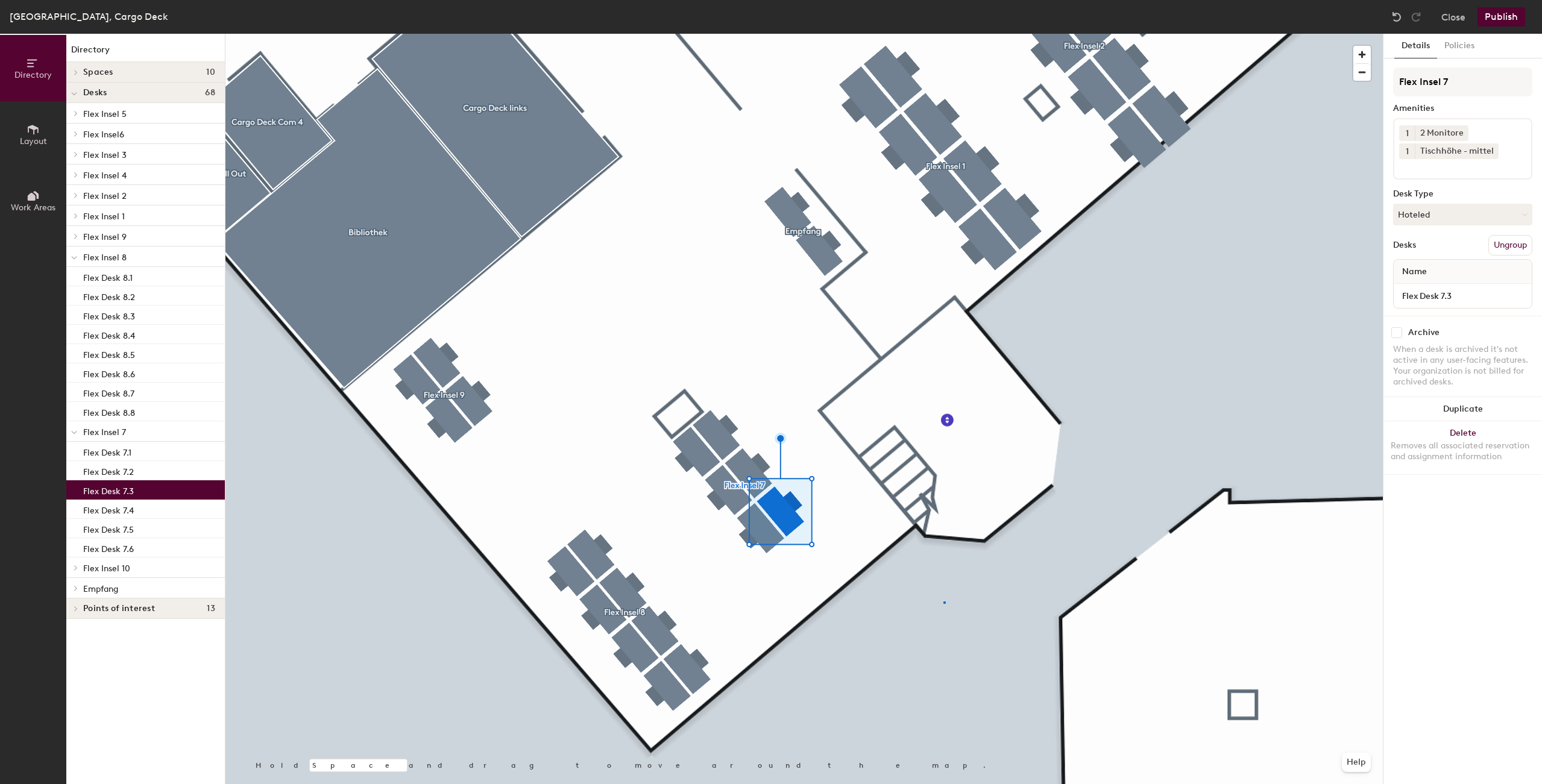
click at [944, 34] on div at bounding box center [804, 34] width 1157 height 0
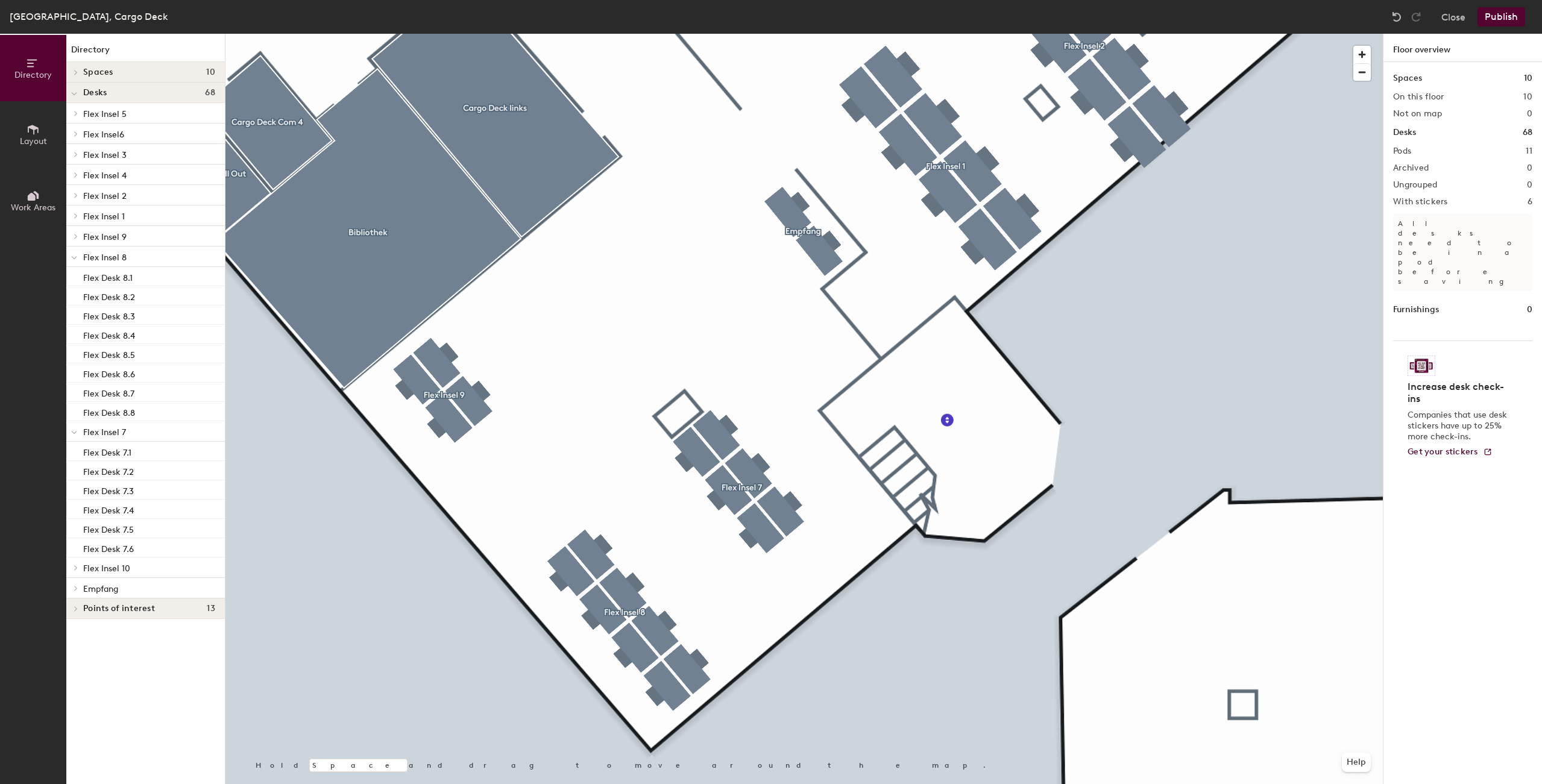
click at [1494, 17] on button "Publish" at bounding box center [1501, 17] width 47 height 19
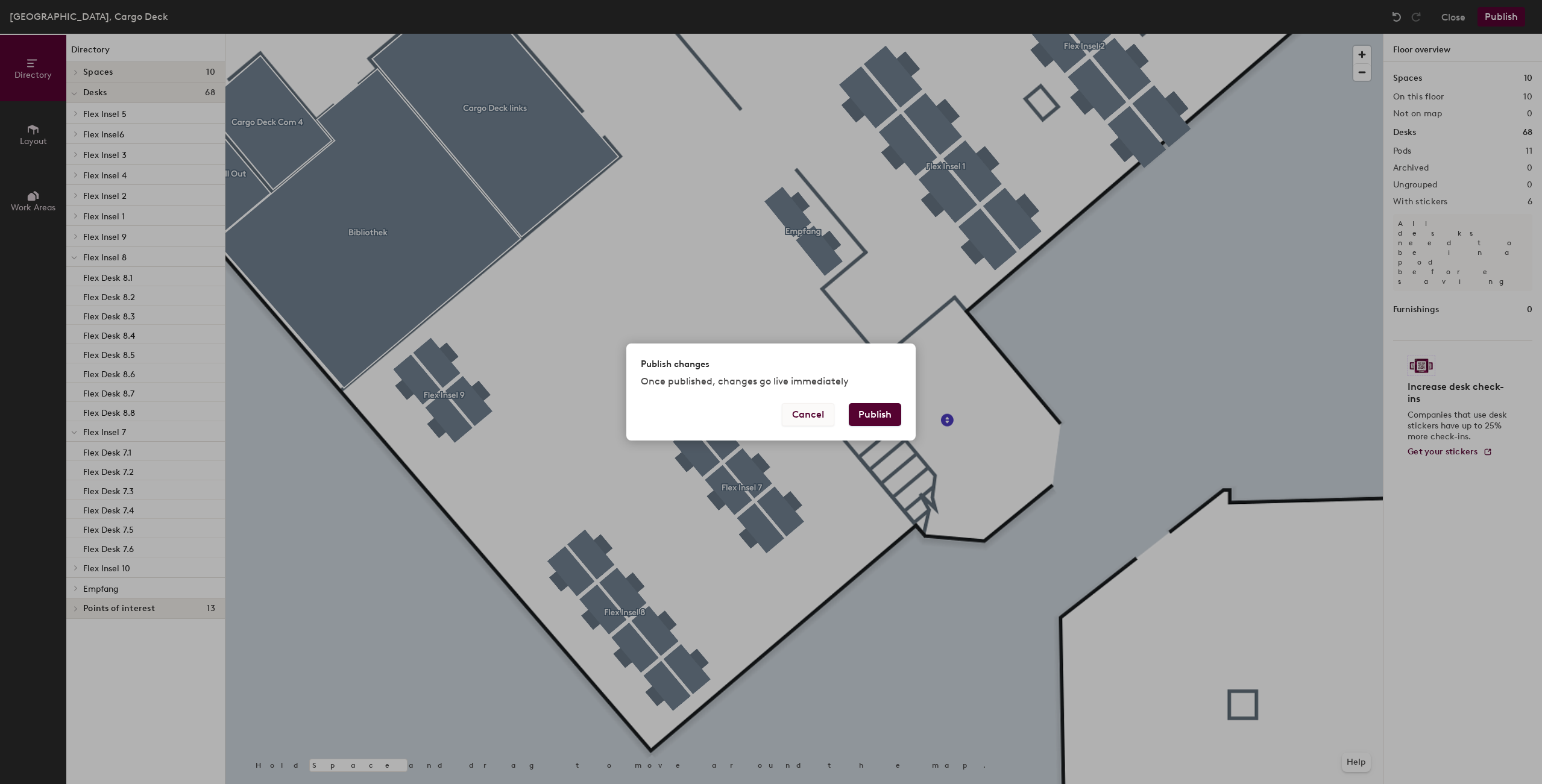
click at [817, 412] on button "Cancel" at bounding box center [808, 414] width 52 height 23
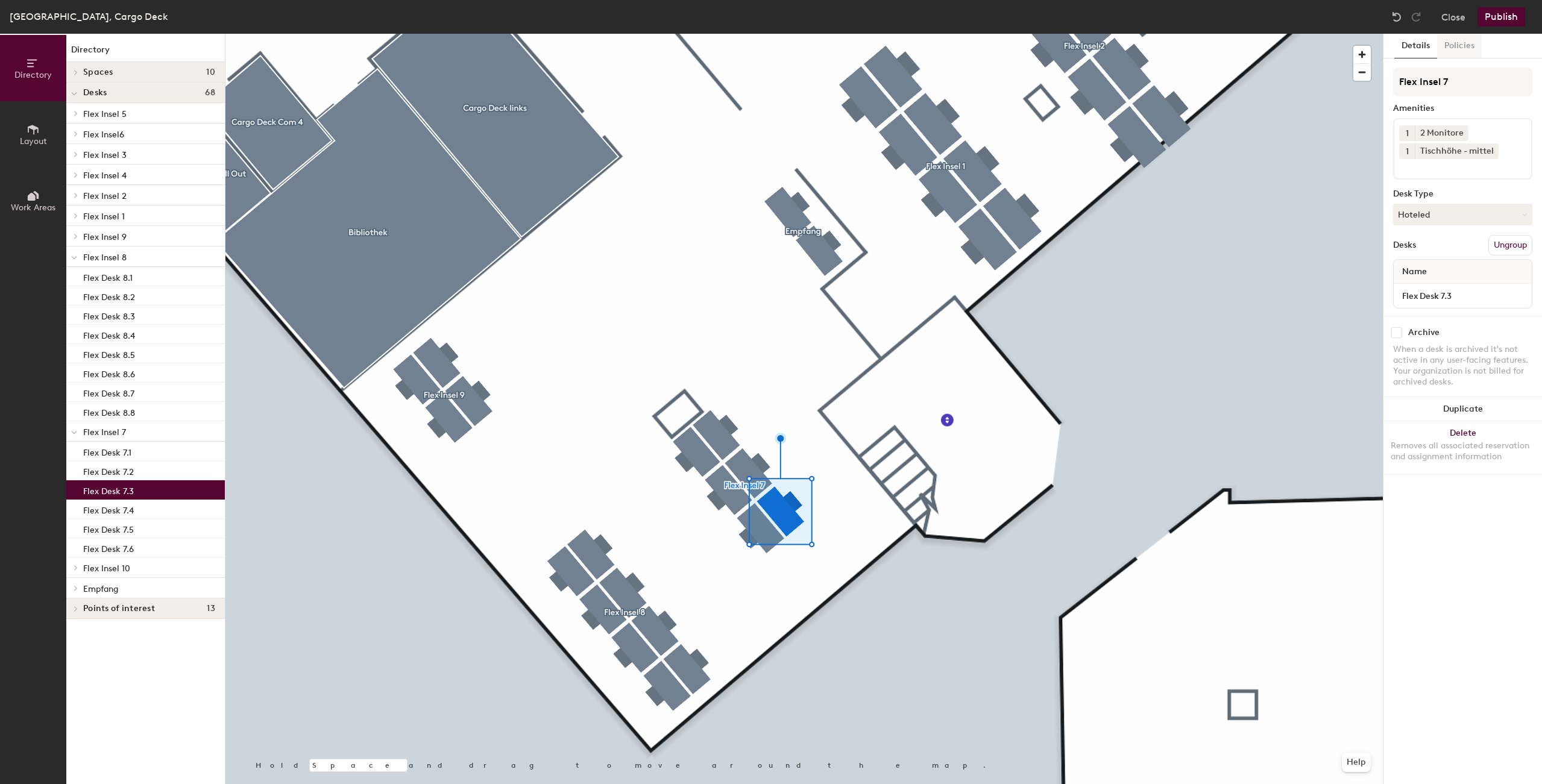
click at [1462, 52] on button "Policies" at bounding box center [1459, 46] width 45 height 25
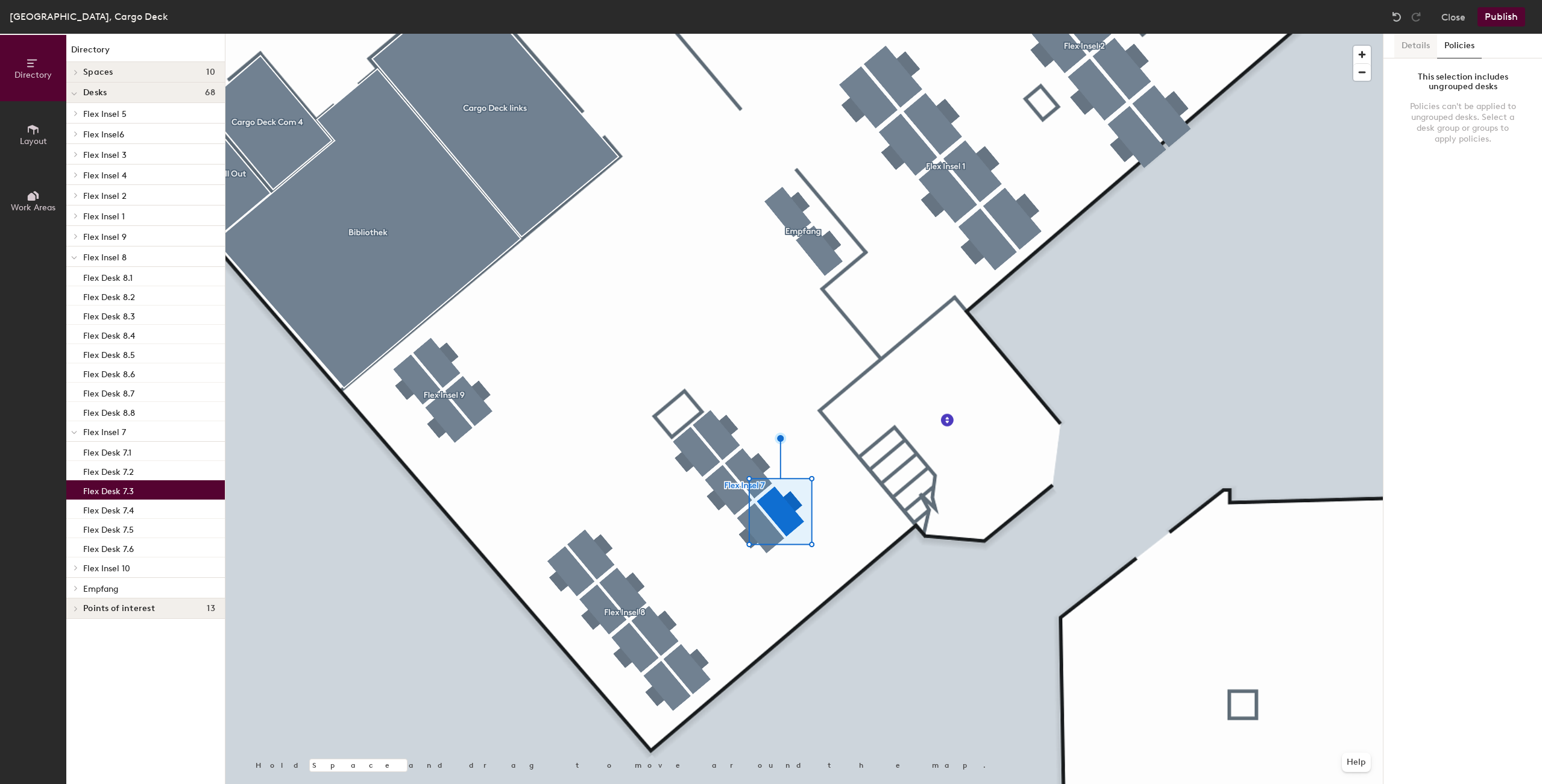
click at [1426, 49] on button "Details" at bounding box center [1415, 46] width 43 height 25
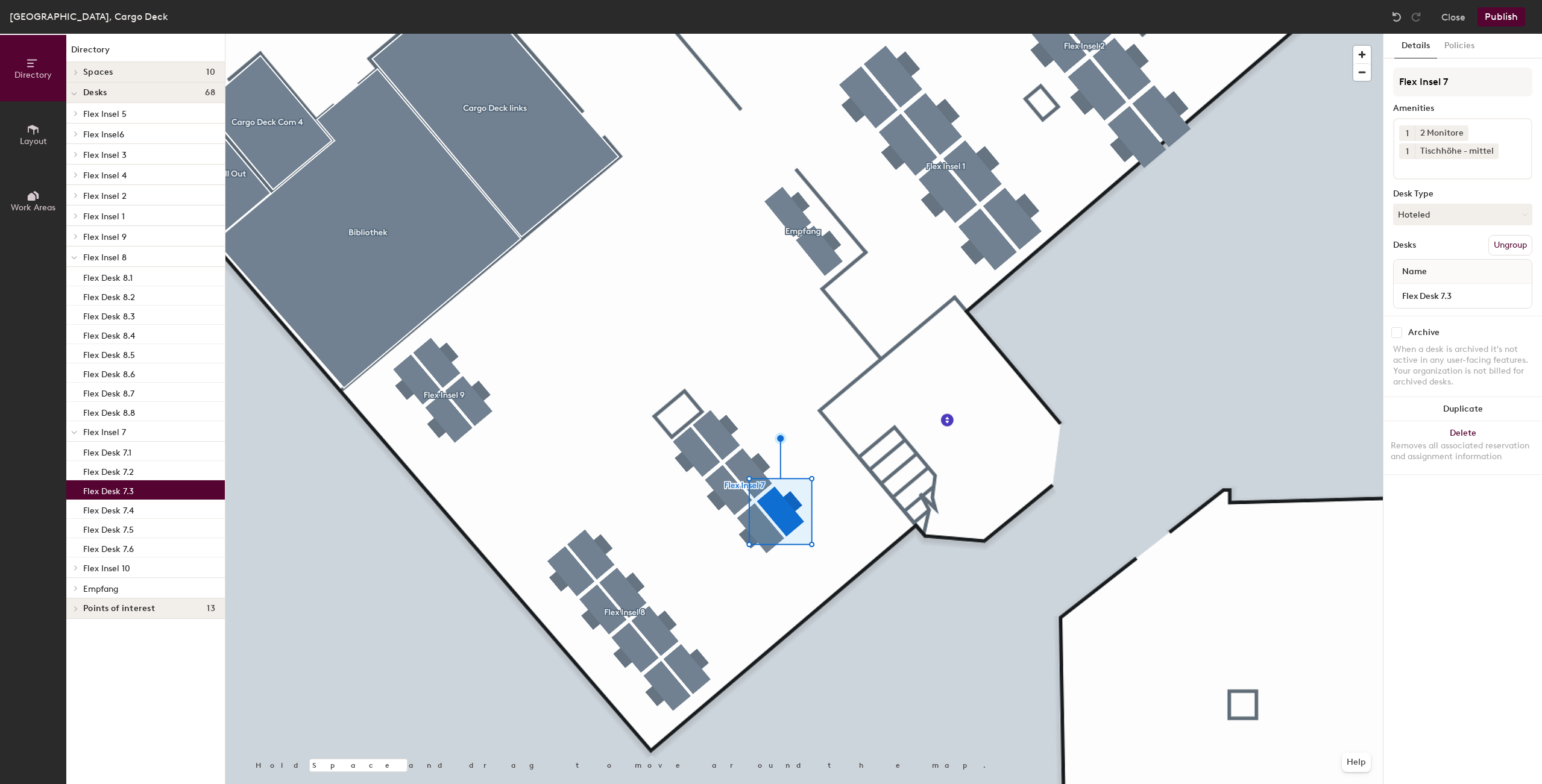
click at [1500, 15] on button "Publish" at bounding box center [1501, 17] width 47 height 19
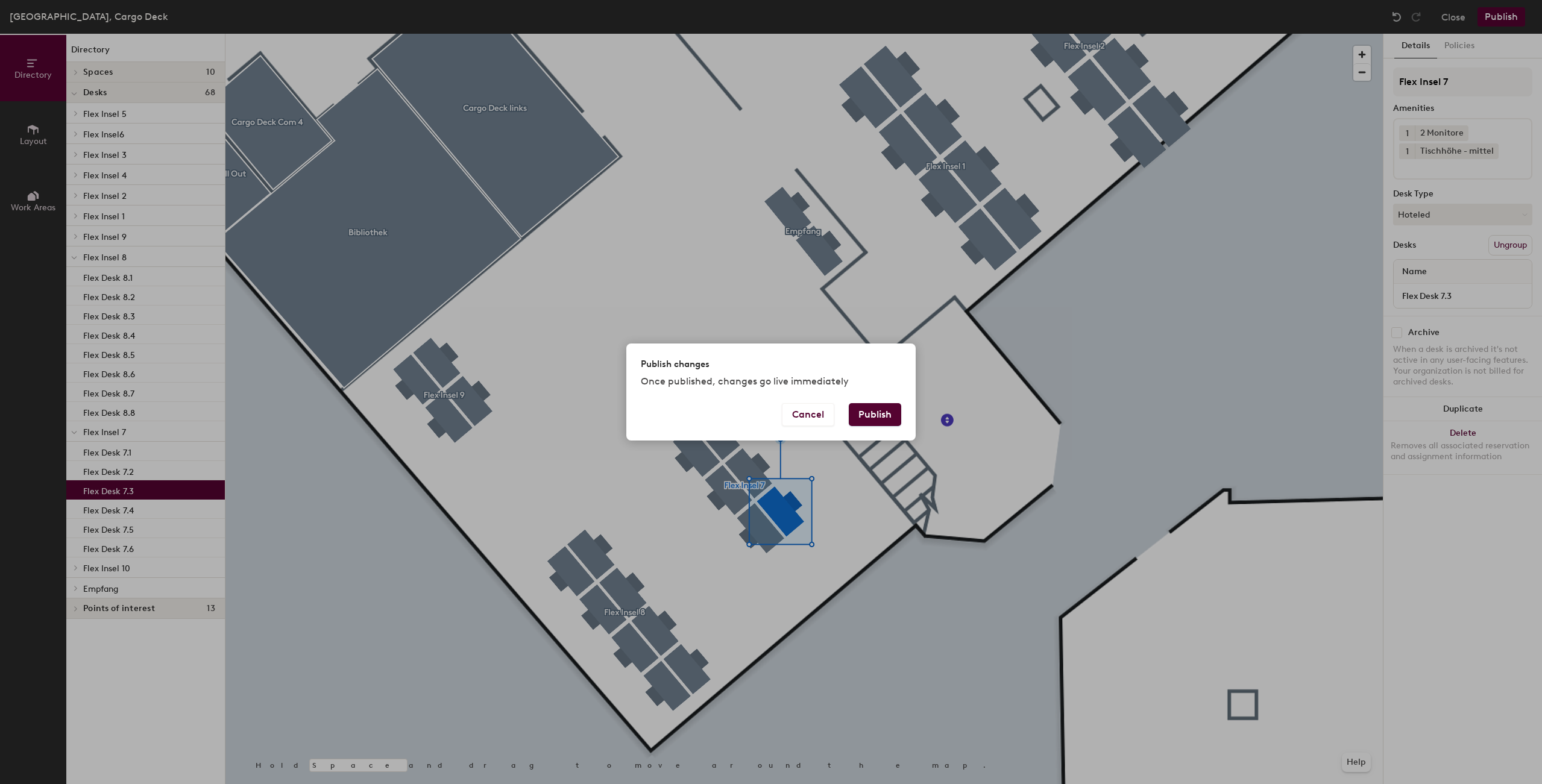
click at [886, 409] on button "Publish" at bounding box center [875, 414] width 52 height 23
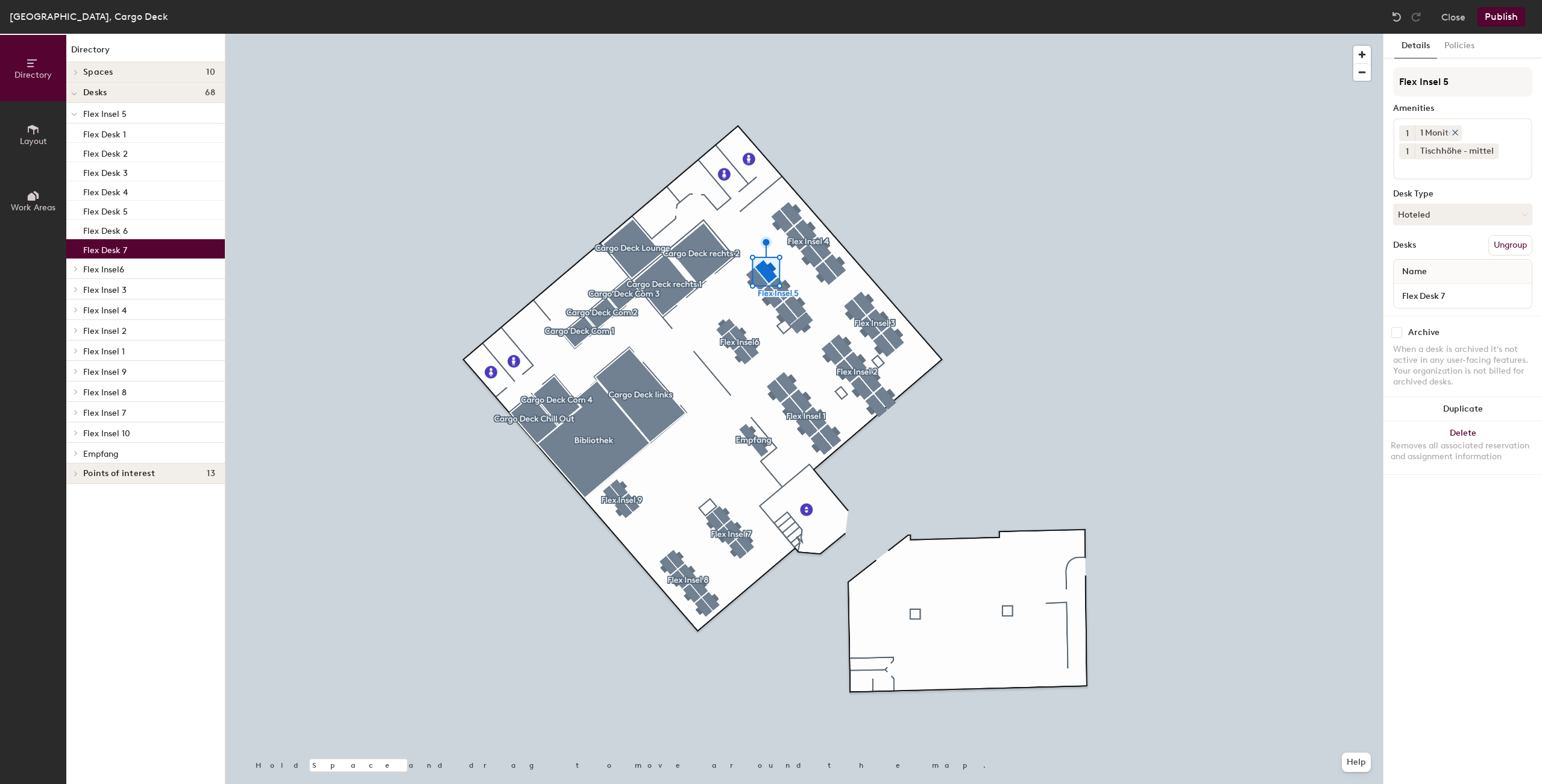
click at [1456, 131] on icon at bounding box center [1455, 133] width 8 height 8
click at [1457, 153] on input at bounding box center [1453, 148] width 109 height 14
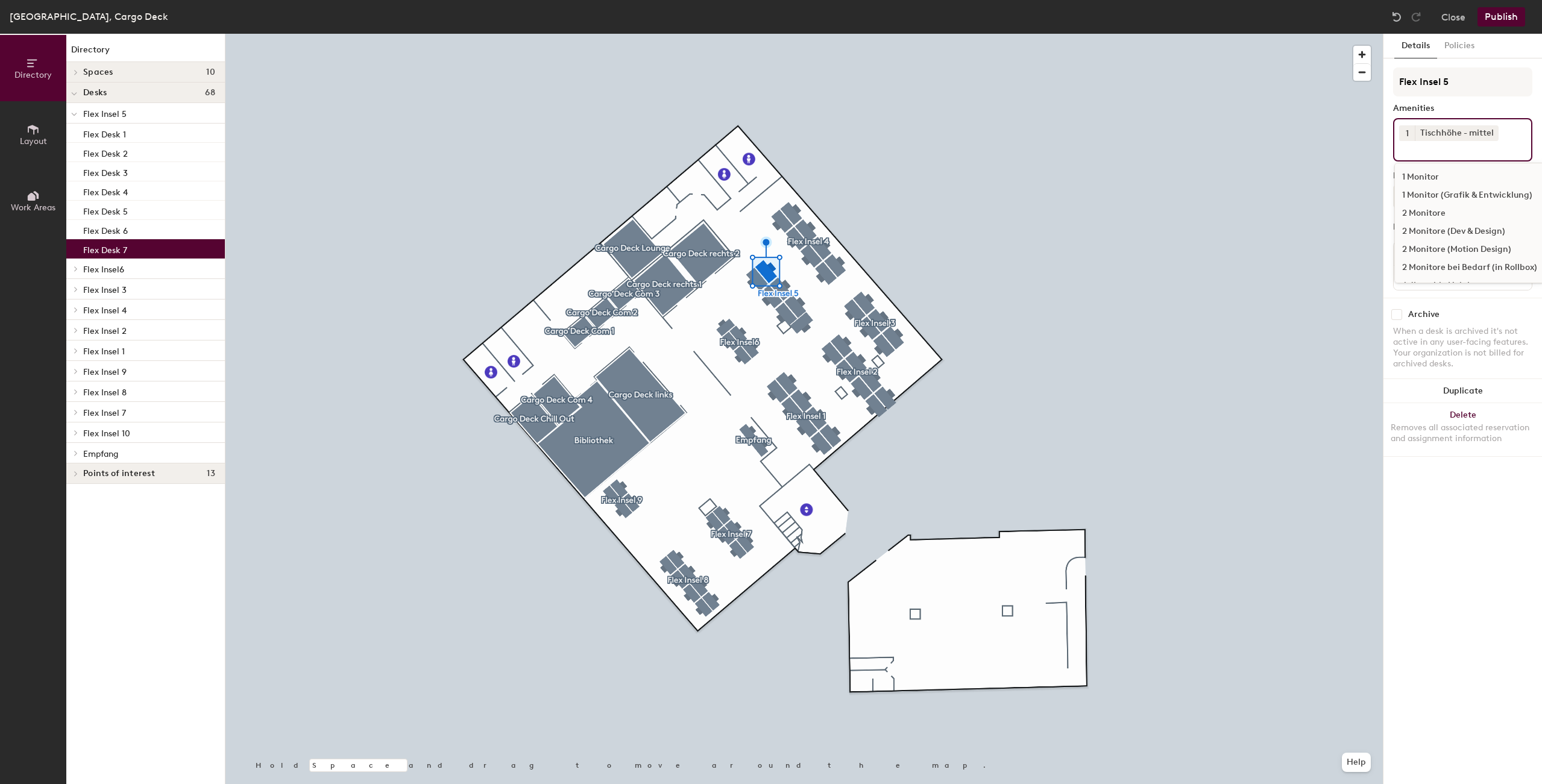
click at [1452, 222] on div "2 Monitore" at bounding box center [1469, 213] width 149 height 18
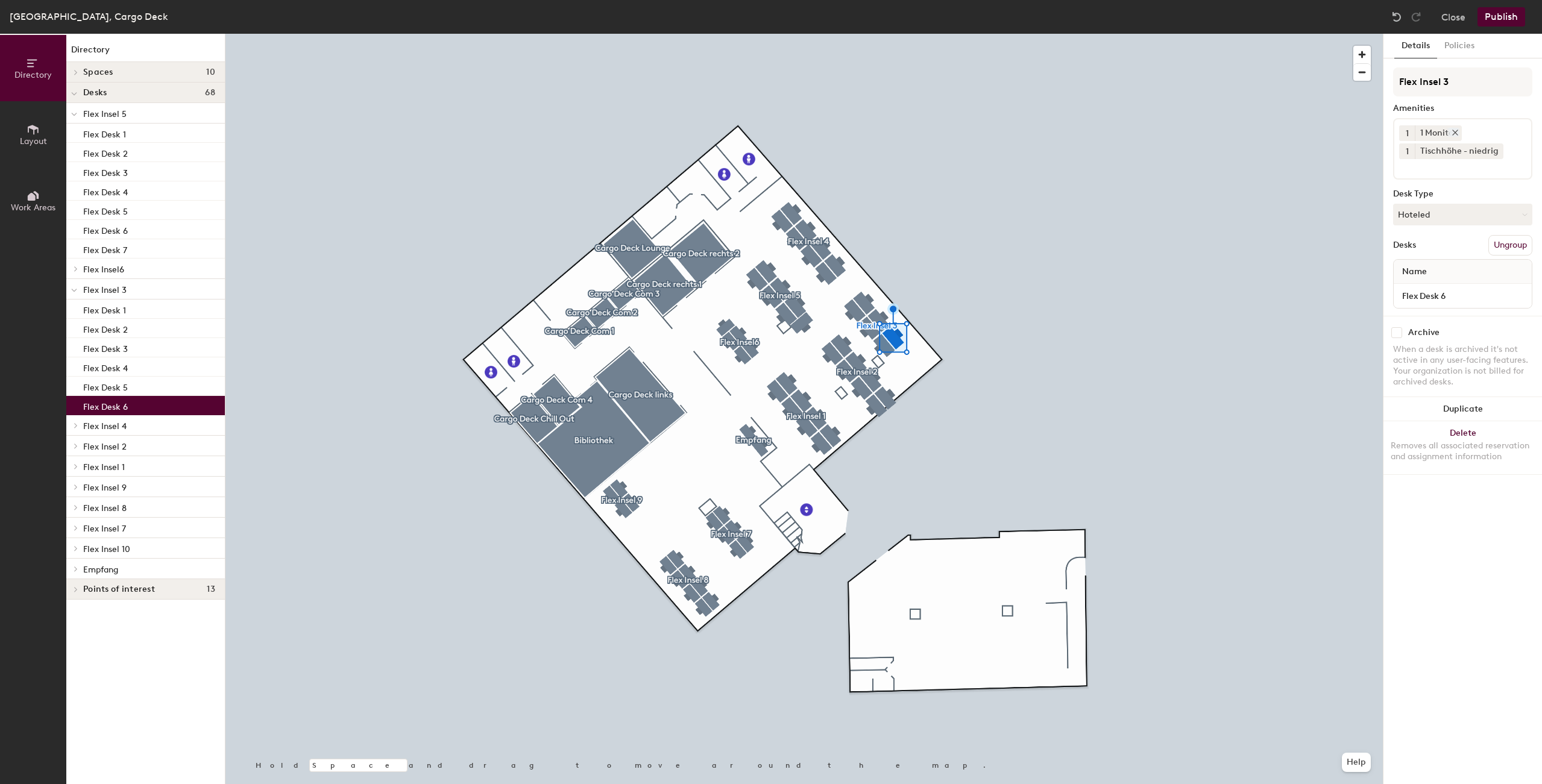
click at [1457, 133] on icon at bounding box center [1455, 133] width 8 height 8
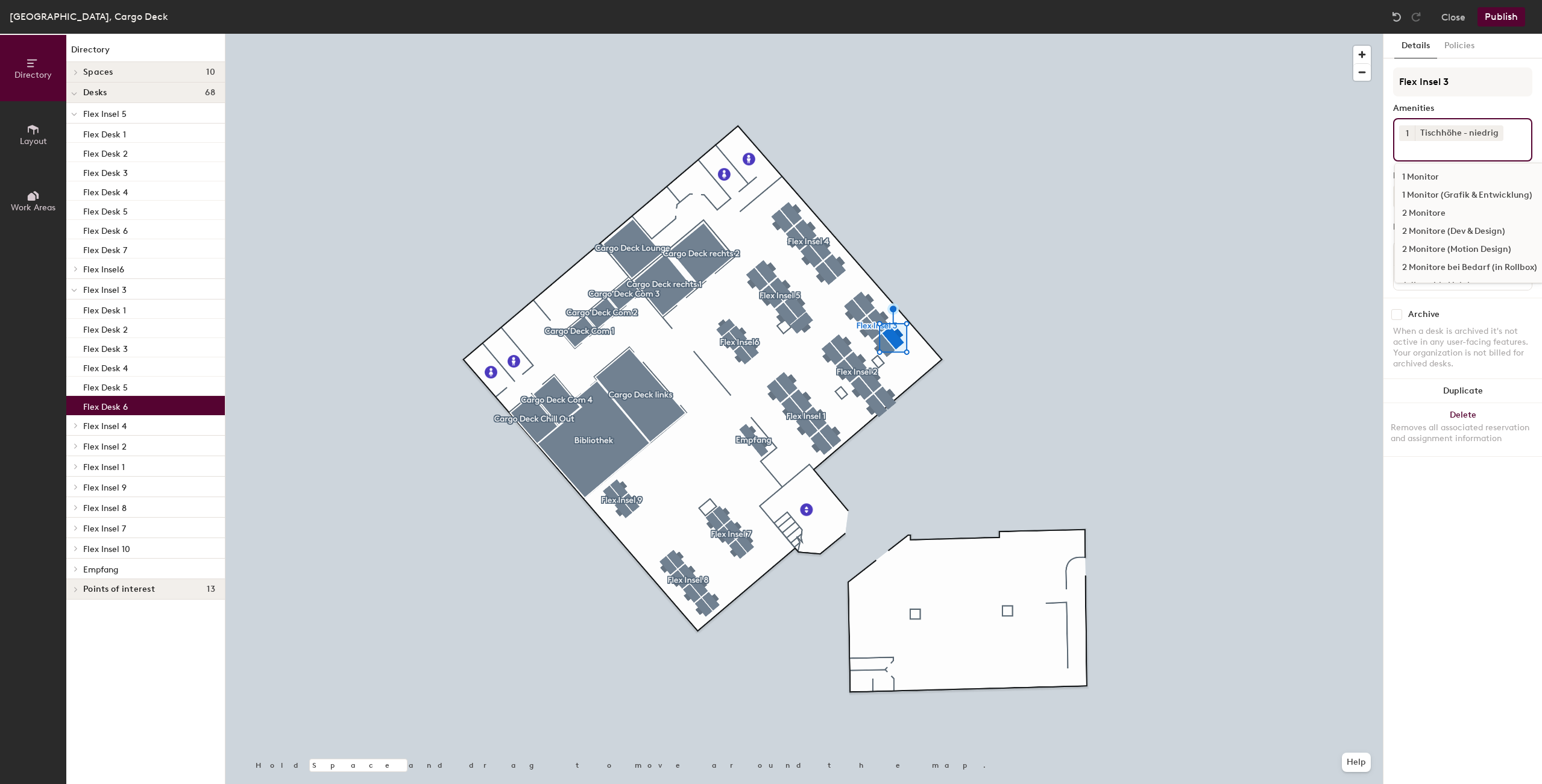
click at [1436, 152] on input at bounding box center [1453, 148] width 109 height 14
click at [1442, 222] on div "2 Monitore" at bounding box center [1469, 213] width 149 height 18
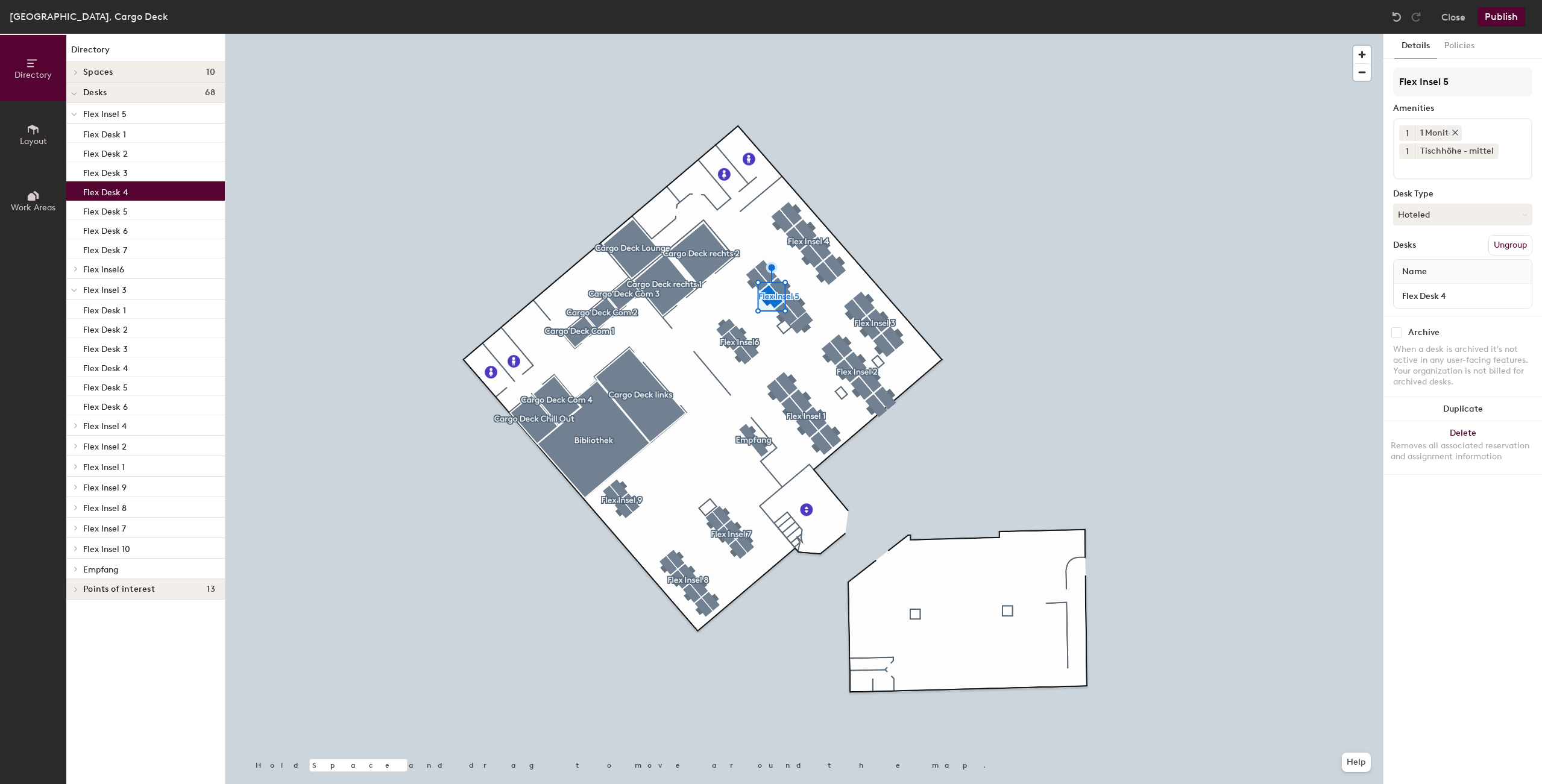
click at [1457, 133] on icon at bounding box center [1455, 133] width 8 height 8
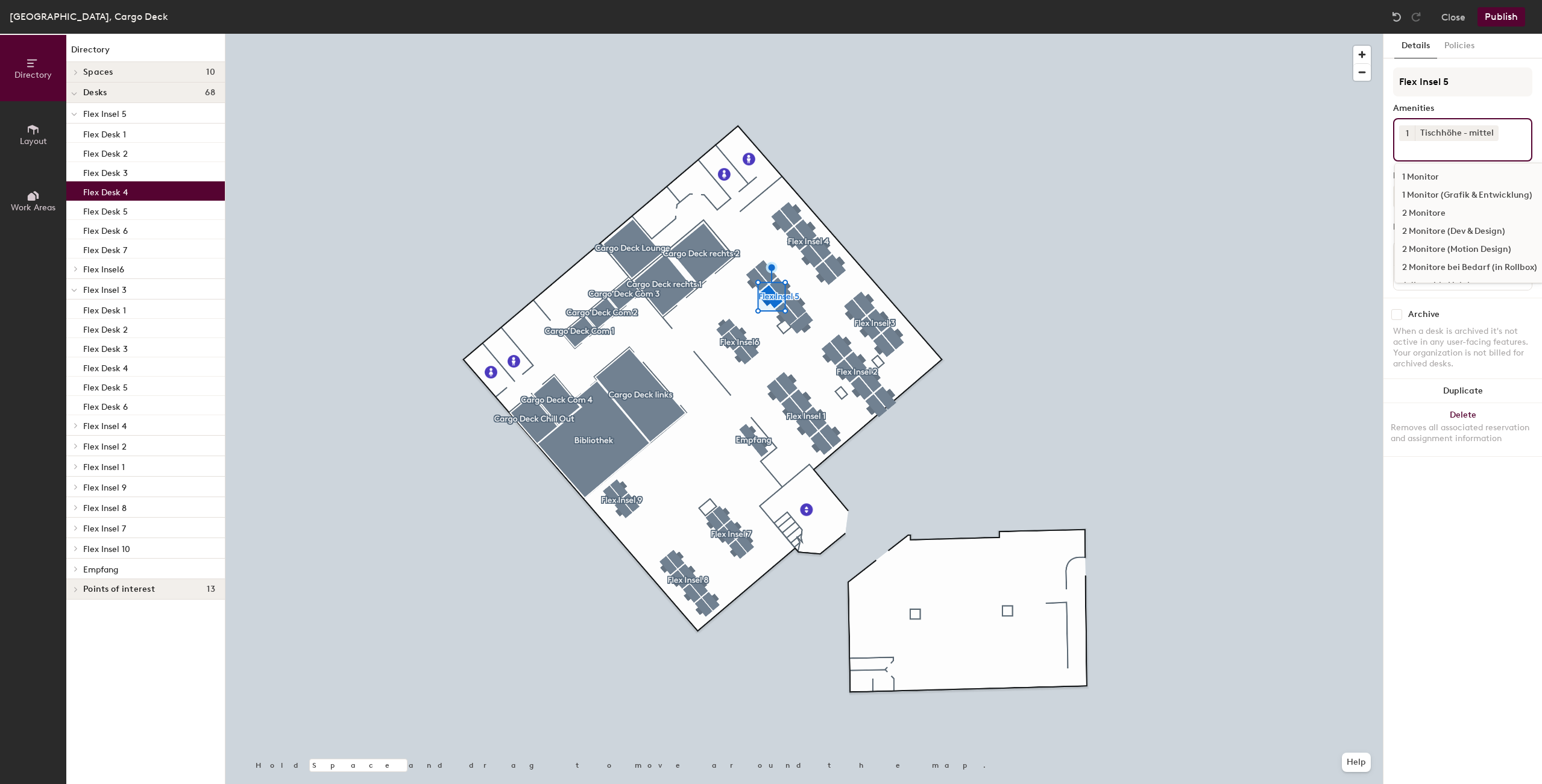
click at [1447, 150] on input at bounding box center [1453, 148] width 109 height 14
click at [1443, 222] on div "2 Monitore" at bounding box center [1469, 213] width 149 height 18
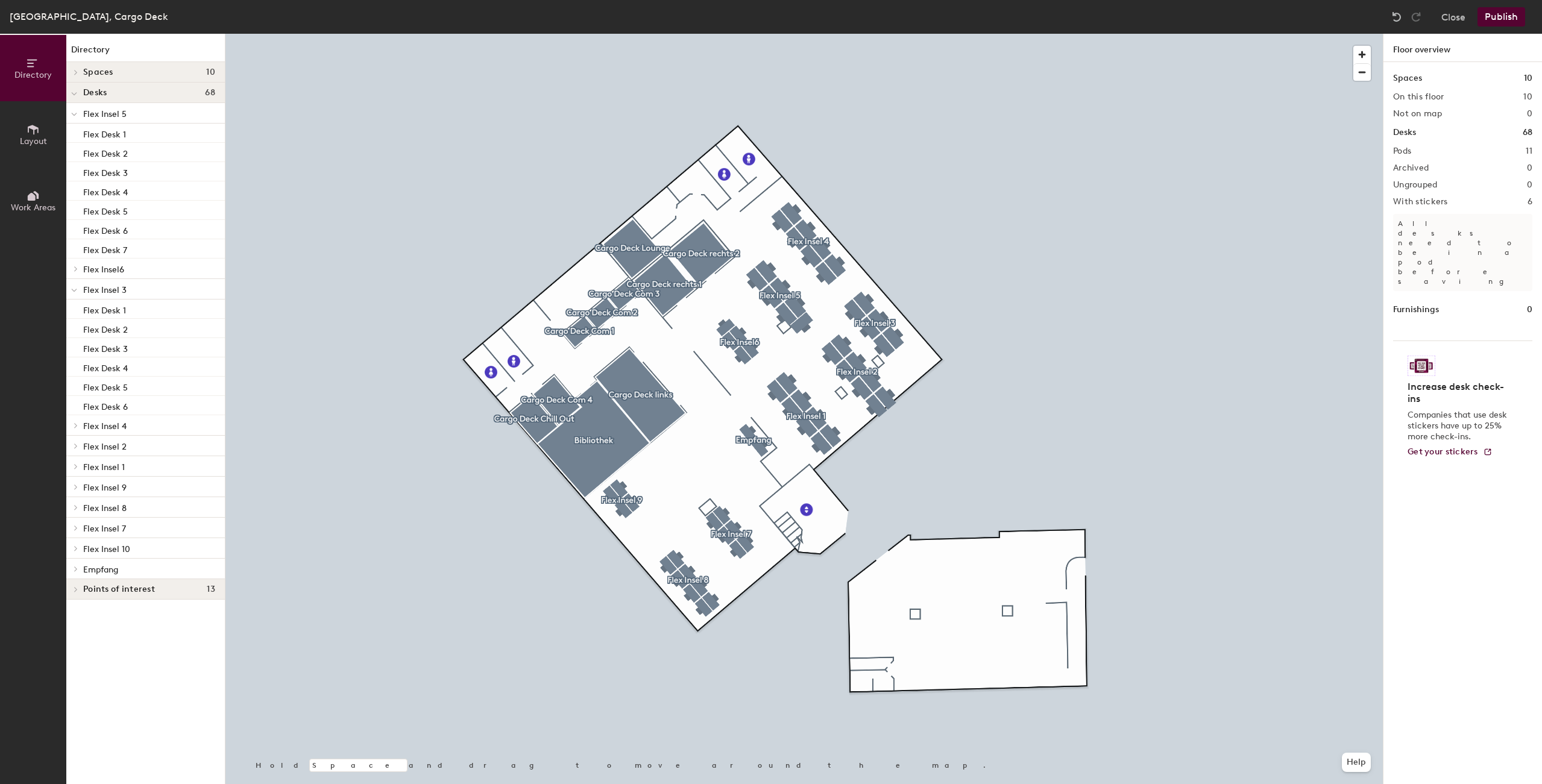
click at [1510, 19] on button "Publish" at bounding box center [1501, 17] width 47 height 19
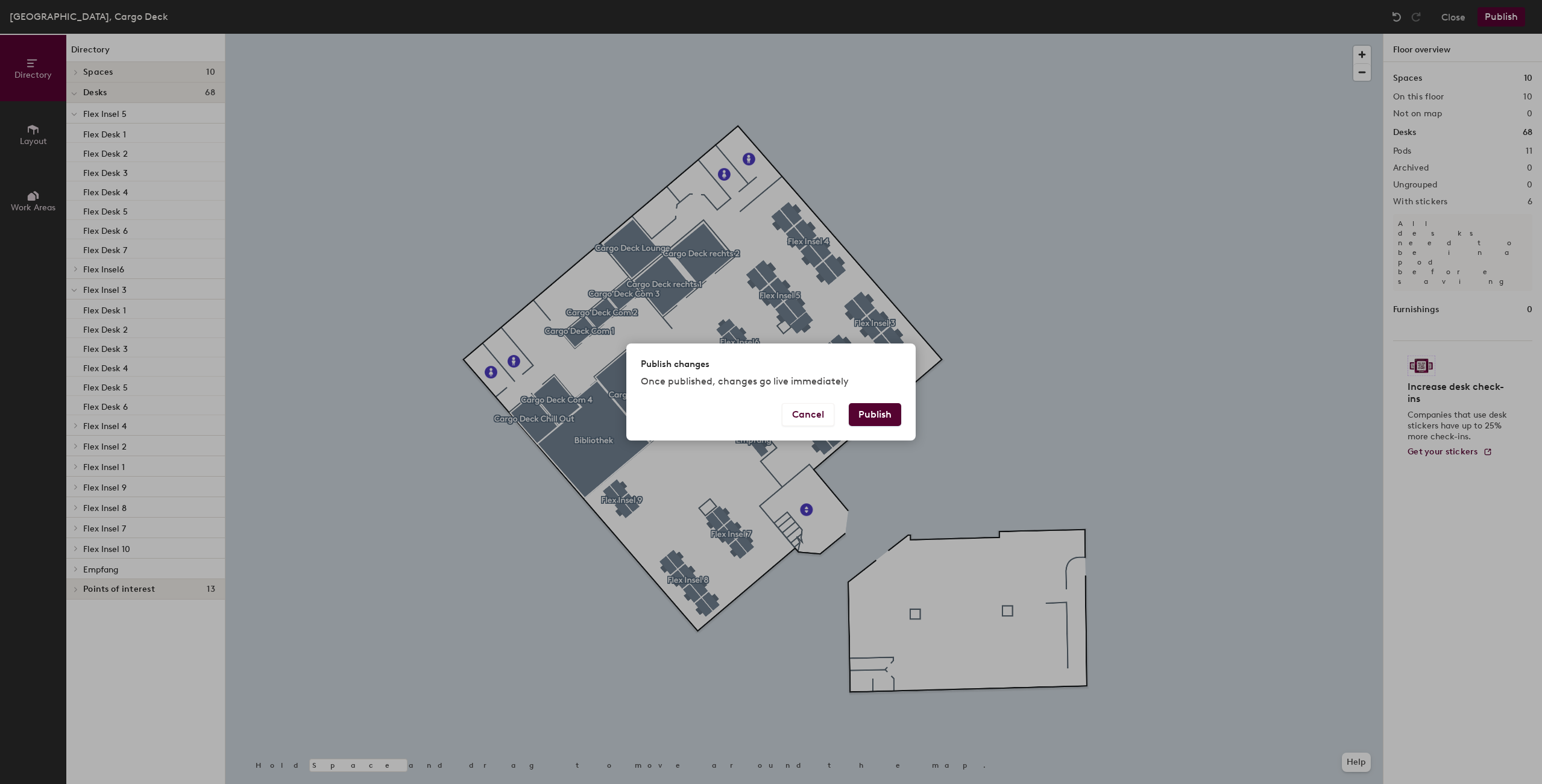
click at [861, 411] on button "Publish" at bounding box center [875, 414] width 52 height 23
